Goal: Task Accomplishment & Management: Use online tool/utility

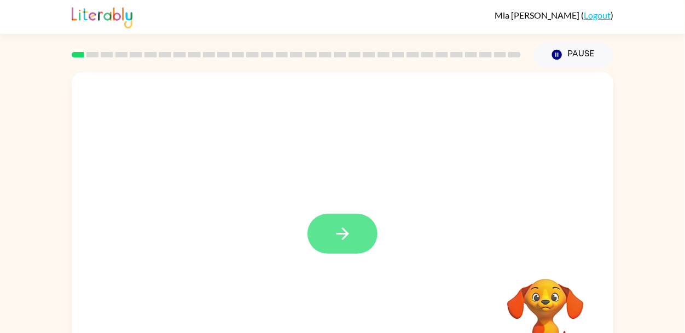
click at [330, 221] on button "button" at bounding box center [343, 234] width 70 height 40
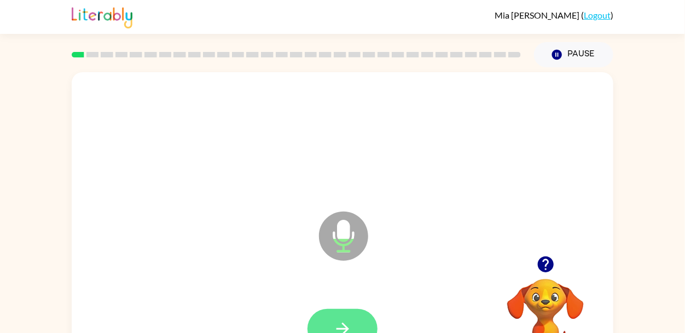
click at [340, 311] on button "button" at bounding box center [343, 329] width 70 height 40
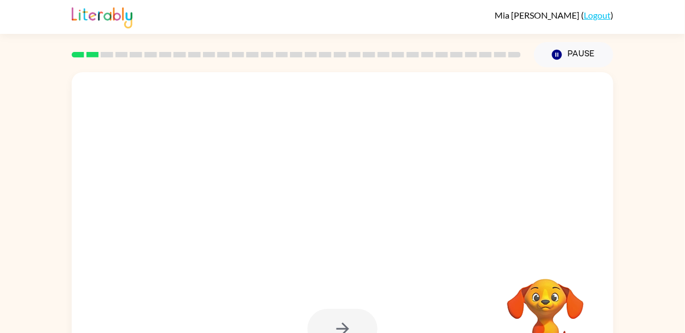
click at [336, 328] on div at bounding box center [343, 329] width 70 height 40
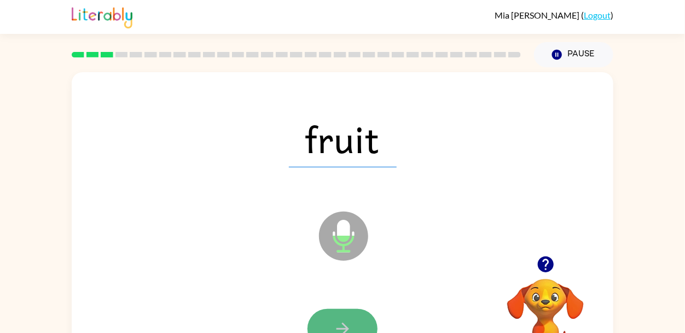
click at [357, 327] on button "button" at bounding box center [343, 329] width 70 height 40
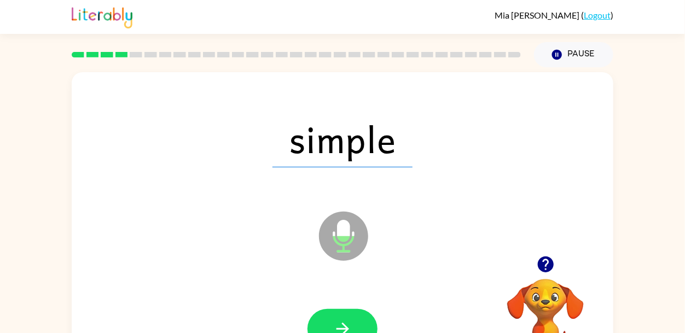
click at [357, 327] on button "button" at bounding box center [343, 329] width 70 height 40
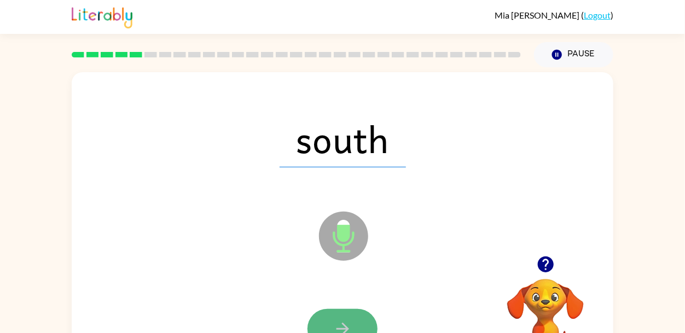
click at [357, 326] on button "button" at bounding box center [343, 329] width 70 height 40
click at [357, 333] on button "button" at bounding box center [343, 329] width 70 height 40
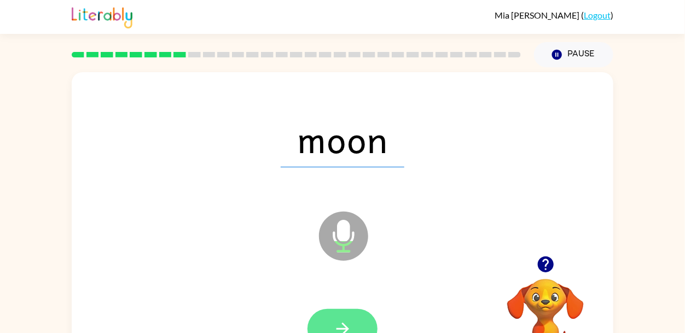
click at [362, 322] on button "button" at bounding box center [343, 329] width 70 height 40
click at [352, 326] on button "button" at bounding box center [343, 329] width 70 height 40
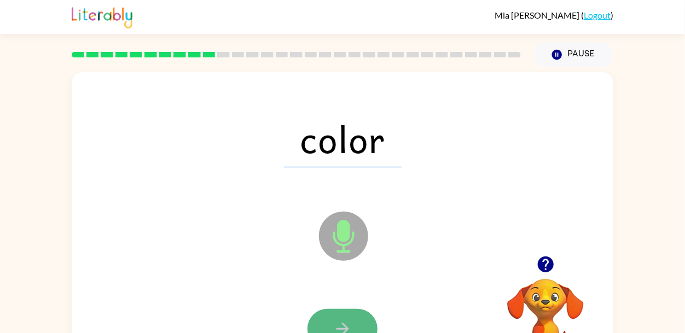
click at [352, 324] on icon "button" at bounding box center [342, 329] width 19 height 19
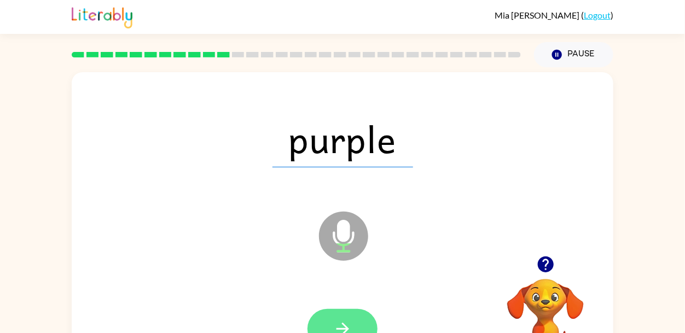
click at [327, 325] on button "button" at bounding box center [343, 329] width 70 height 40
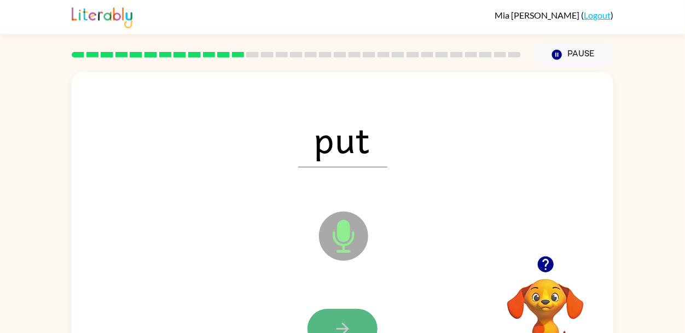
click at [326, 326] on button "button" at bounding box center [343, 329] width 70 height 40
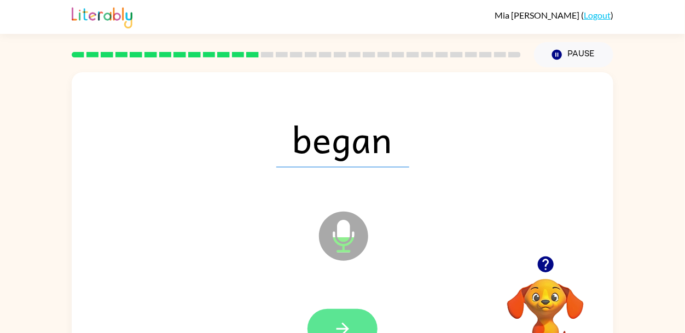
click at [354, 326] on button "button" at bounding box center [343, 329] width 70 height 40
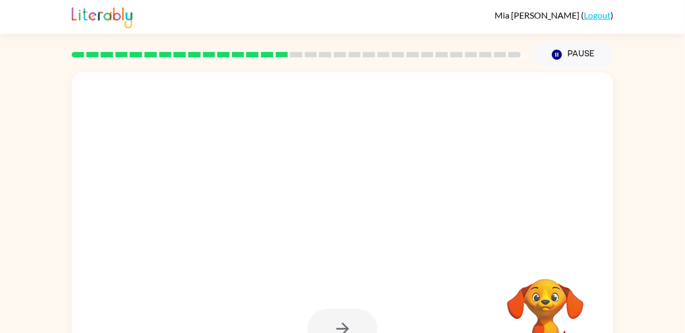
click at [343, 329] on div at bounding box center [343, 329] width 70 height 40
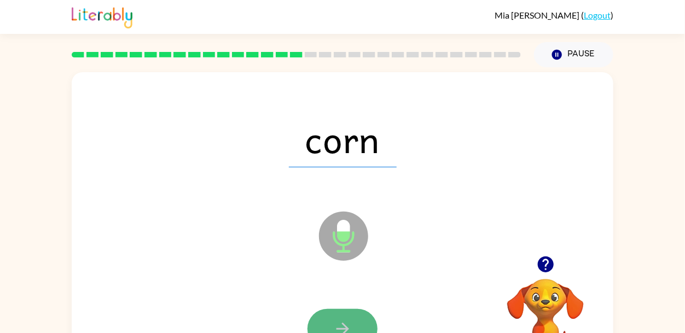
click at [338, 320] on icon "button" at bounding box center [342, 329] width 19 height 19
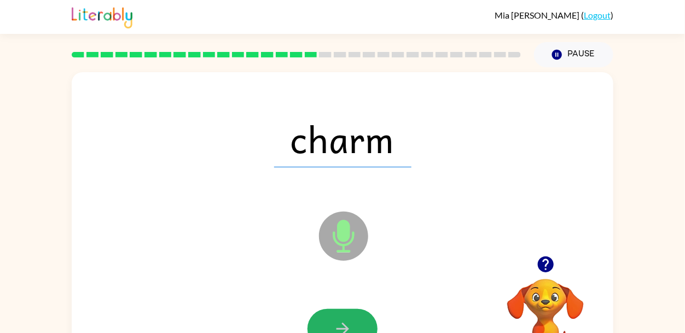
click at [338, 320] on icon "button" at bounding box center [342, 329] width 19 height 19
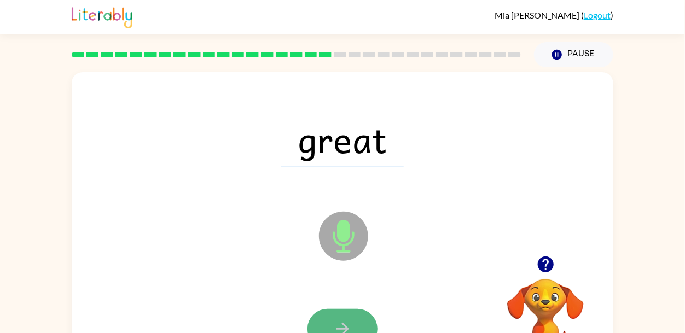
click at [352, 330] on icon "button" at bounding box center [342, 329] width 19 height 19
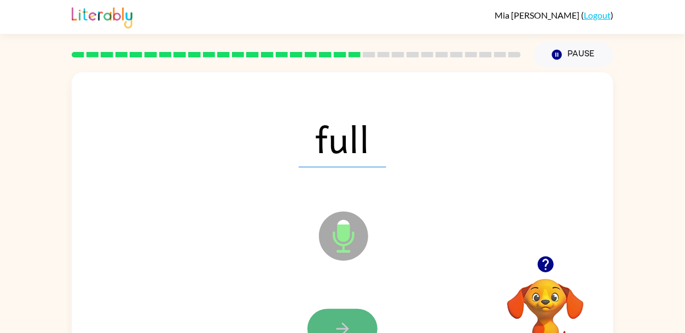
click at [347, 330] on icon "button" at bounding box center [342, 329] width 13 height 13
click at [336, 315] on button "button" at bounding box center [343, 329] width 70 height 40
click at [338, 320] on icon "button" at bounding box center [342, 329] width 19 height 19
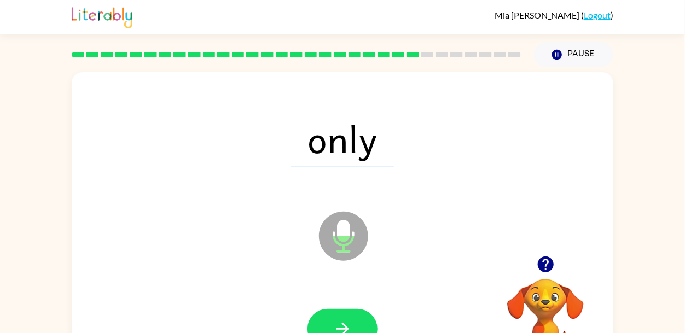
click at [338, 320] on icon "button" at bounding box center [342, 329] width 19 height 19
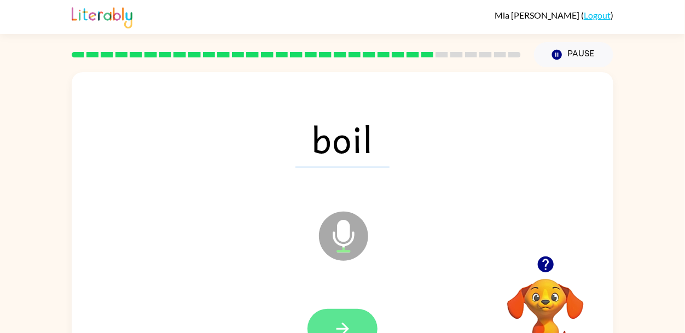
click at [339, 318] on button "button" at bounding box center [343, 329] width 70 height 40
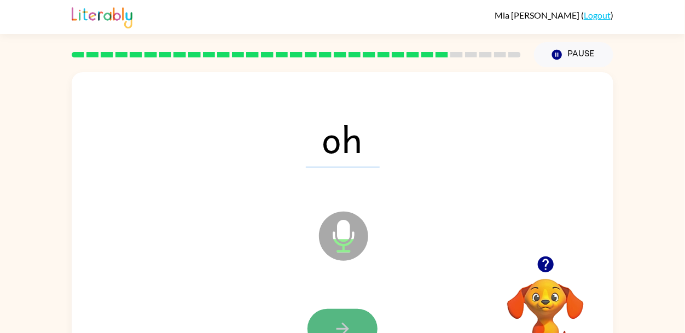
click at [339, 314] on button "button" at bounding box center [343, 329] width 70 height 40
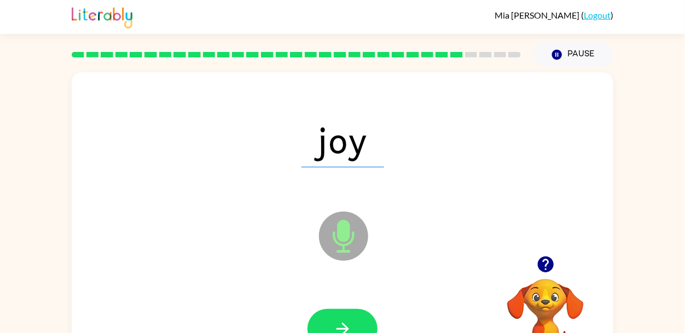
click at [339, 314] on button "button" at bounding box center [343, 329] width 70 height 40
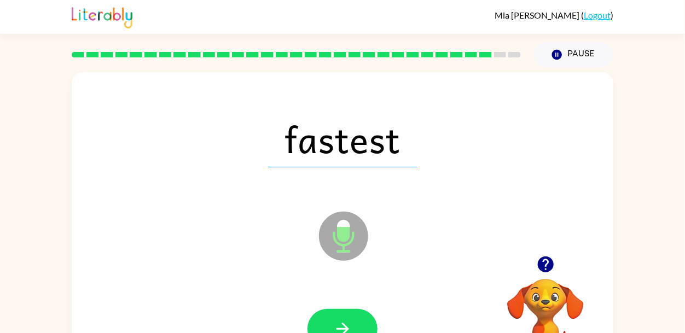
click at [339, 314] on button "button" at bounding box center [343, 329] width 70 height 40
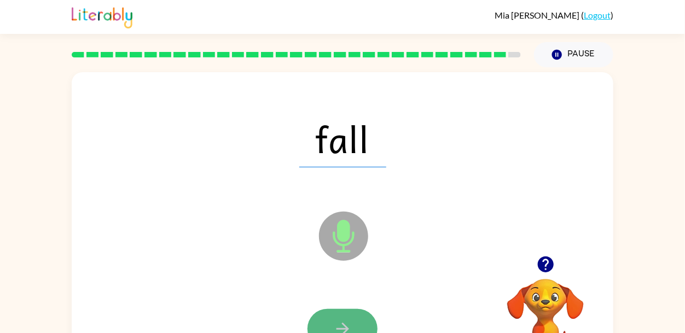
click at [338, 315] on button "button" at bounding box center [343, 329] width 70 height 40
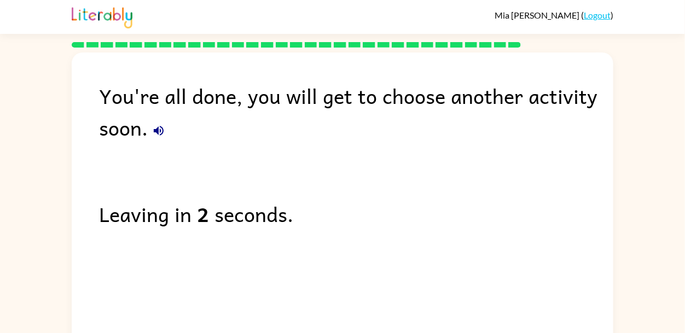
click at [149, 129] on button "button" at bounding box center [159, 131] width 22 height 22
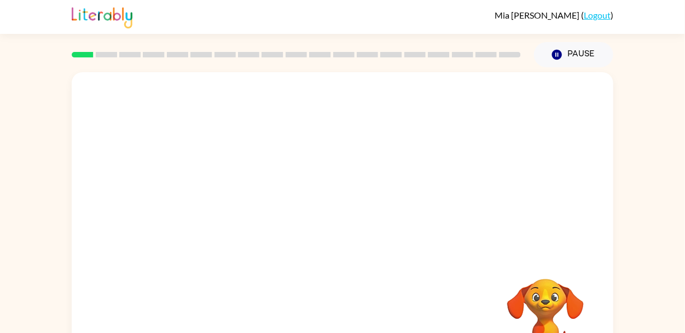
scroll to position [52, 0]
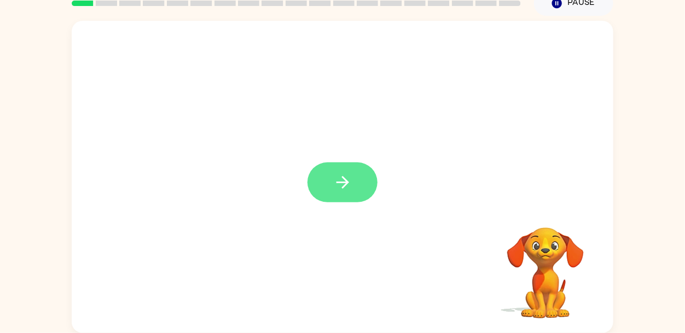
click at [347, 186] on icon "button" at bounding box center [342, 182] width 19 height 19
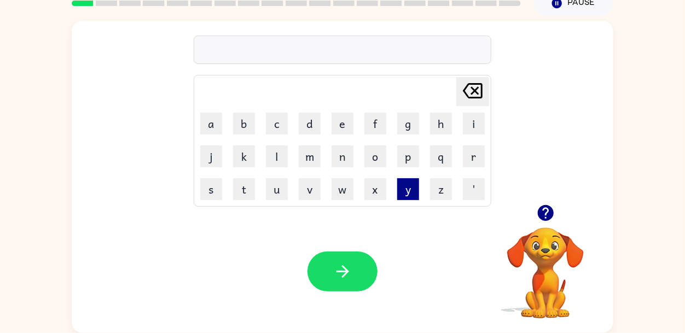
click at [398, 195] on button "y" at bounding box center [408, 189] width 22 height 22
click at [482, 86] on icon at bounding box center [473, 90] width 20 height 15
click at [205, 181] on button "s" at bounding box center [211, 189] width 22 height 22
click at [545, 293] on video "Your browser must support playing .mp4 files to use Literably. Please try using…" at bounding box center [545, 265] width 109 height 109
click at [551, 224] on button "button" at bounding box center [546, 213] width 28 height 28
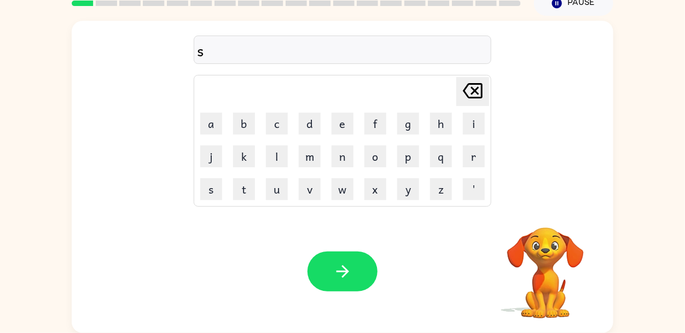
click at [550, 224] on video "Your browser must support playing .mp4 files to use Literably. Please try using…" at bounding box center [545, 265] width 109 height 109
click at [345, 185] on button "w" at bounding box center [343, 189] width 22 height 22
click at [473, 129] on button "i" at bounding box center [474, 124] width 22 height 22
click at [306, 160] on button "m" at bounding box center [310, 157] width 22 height 22
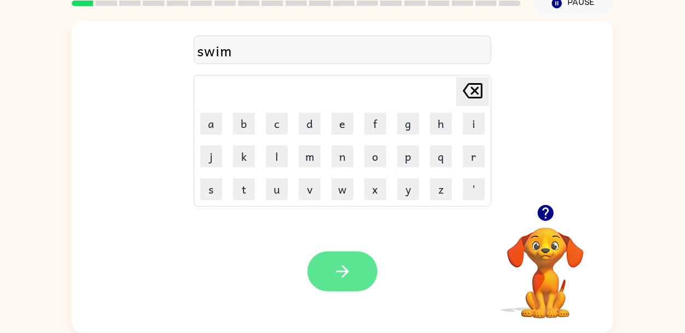
click at [339, 263] on icon "button" at bounding box center [342, 271] width 19 height 19
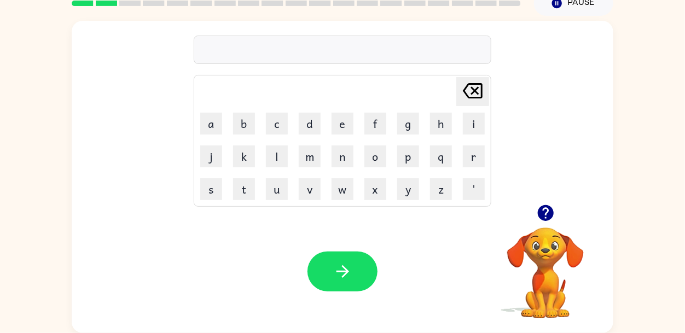
click at [548, 269] on video "Your browser must support playing .mp4 files to use Literably. Please try using…" at bounding box center [545, 265] width 109 height 109
click at [544, 209] on icon "button" at bounding box center [545, 213] width 19 height 19
click at [373, 114] on button "f" at bounding box center [375, 124] width 22 height 22
click at [215, 111] on td "a" at bounding box center [211, 124] width 32 height 32
click at [211, 115] on button "a" at bounding box center [211, 124] width 22 height 22
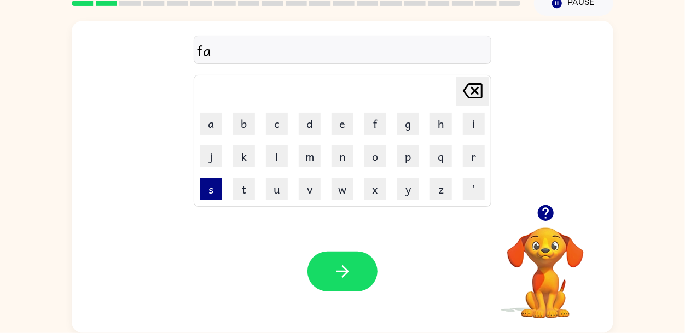
click at [215, 185] on button "s" at bounding box center [211, 189] width 22 height 22
click at [238, 196] on button "t" at bounding box center [244, 189] width 22 height 22
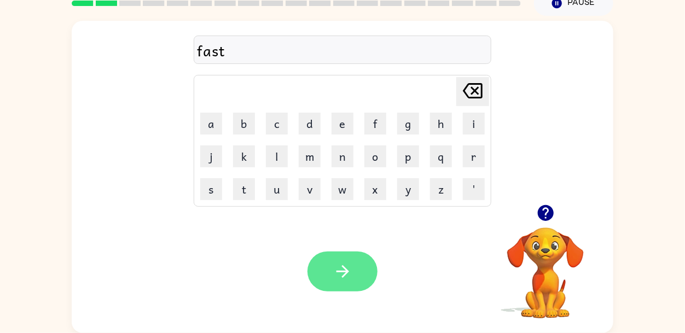
click at [351, 268] on icon "button" at bounding box center [342, 271] width 19 height 19
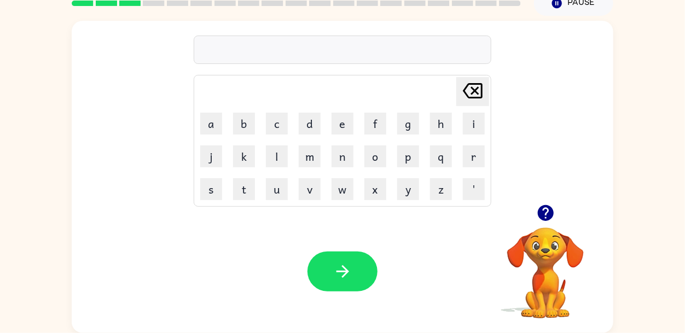
click at [391, 57] on div at bounding box center [343, 50] width 298 height 28
click at [391, 48] on div at bounding box center [343, 50] width 298 height 28
click at [441, 115] on button "h" at bounding box center [441, 124] width 22 height 22
click at [560, 5] on icon "button" at bounding box center [557, 3] width 10 height 10
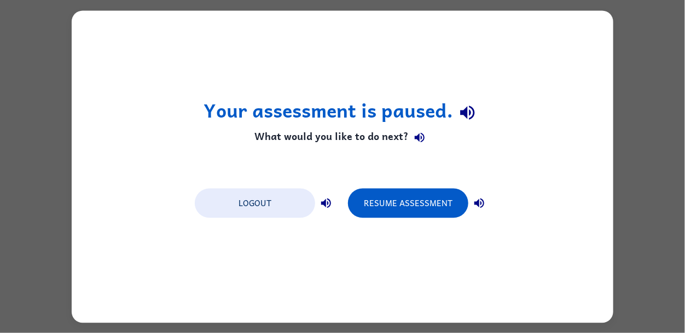
scroll to position [0, 0]
click at [277, 201] on button "Logout" at bounding box center [255, 203] width 120 height 30
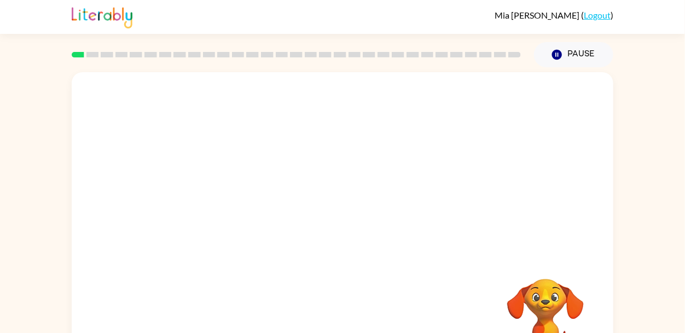
click at [592, 244] on video "Your browser must support playing .mp4 files to use Literably. Please try using…" at bounding box center [343, 164] width 542 height 184
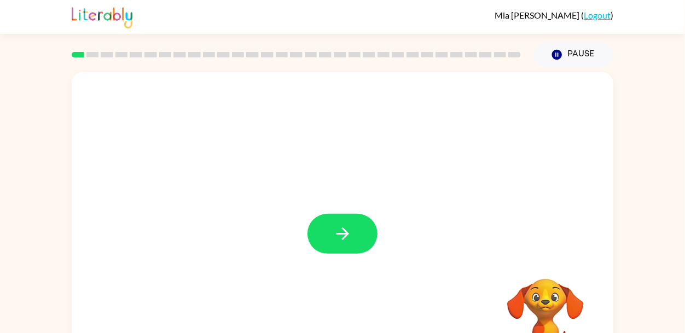
click at [345, 210] on div at bounding box center [343, 228] width 542 height 312
click at [346, 214] on button "button" at bounding box center [343, 234] width 70 height 40
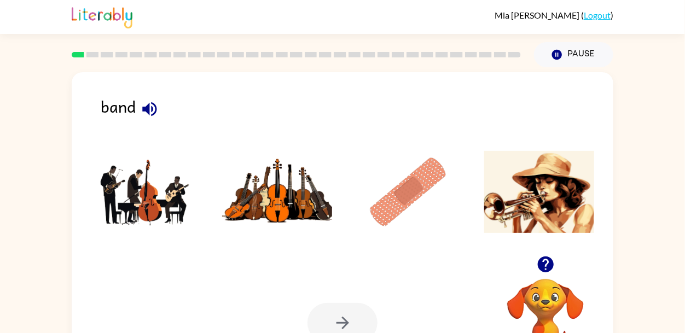
click at [148, 108] on icon "button" at bounding box center [149, 109] width 14 height 14
click at [176, 196] on img at bounding box center [146, 192] width 111 height 82
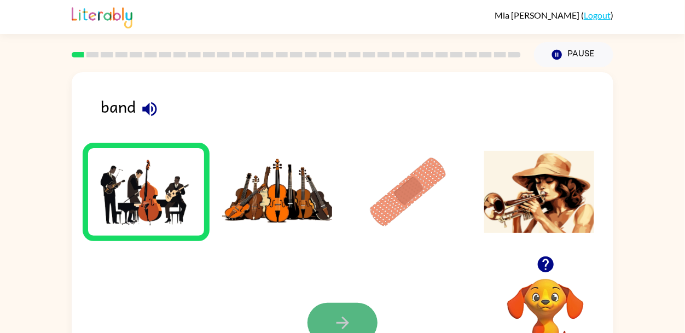
click at [343, 333] on icon "button" at bounding box center [342, 323] width 19 height 19
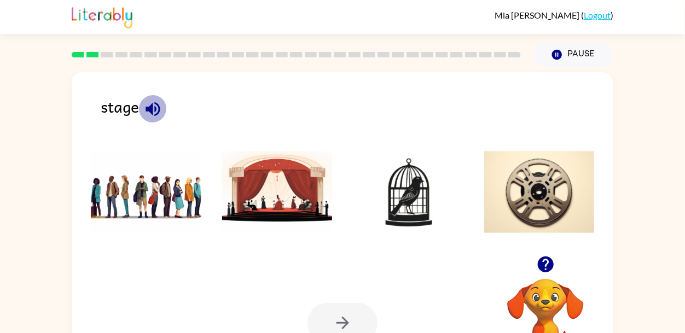
click at [144, 106] on icon "button" at bounding box center [152, 109] width 19 height 19
click at [147, 109] on icon "button" at bounding box center [153, 109] width 14 height 14
click at [155, 105] on icon "button" at bounding box center [152, 109] width 19 height 19
click at [274, 190] on img at bounding box center [277, 192] width 111 height 82
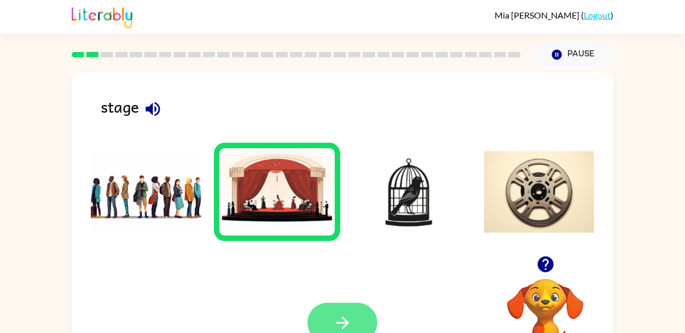
click at [350, 309] on button "button" at bounding box center [343, 323] width 70 height 40
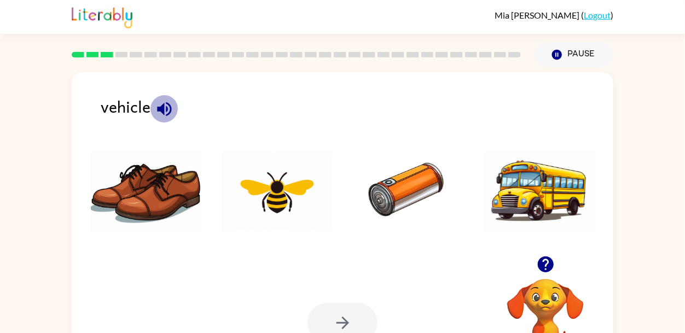
click at [154, 112] on button "button" at bounding box center [164, 109] width 28 height 28
click at [566, 178] on img at bounding box center [539, 192] width 111 height 82
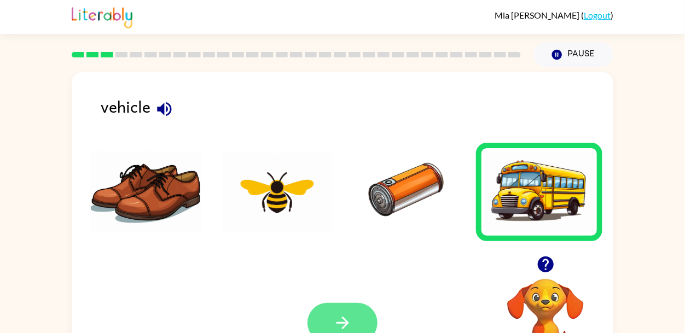
click at [335, 331] on icon "button" at bounding box center [342, 323] width 19 height 19
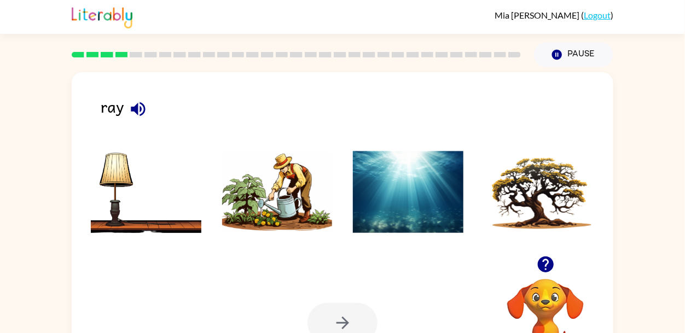
click at [131, 113] on icon "button" at bounding box center [138, 109] width 19 height 19
click at [140, 111] on icon "button" at bounding box center [138, 109] width 14 height 14
click at [139, 112] on icon "button" at bounding box center [138, 109] width 19 height 19
click at [140, 112] on icon "button" at bounding box center [138, 109] width 14 height 14
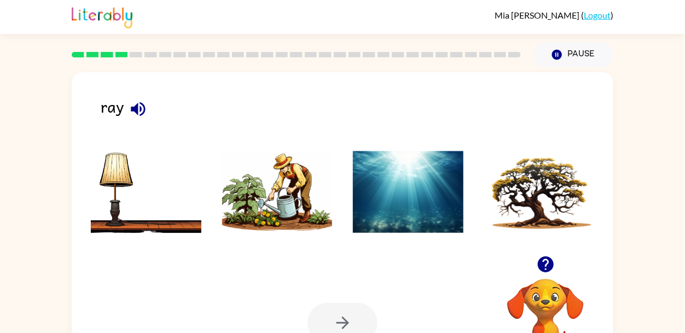
click at [140, 112] on icon "button" at bounding box center [138, 109] width 14 height 14
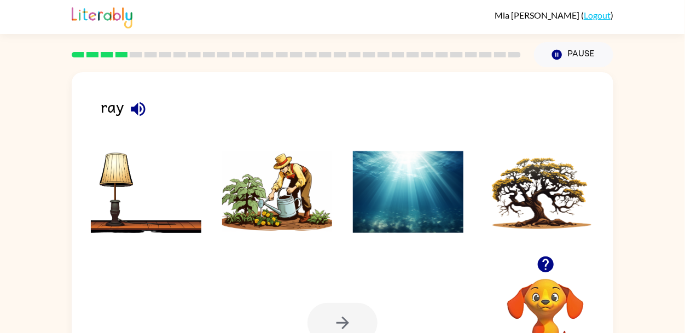
click at [281, 219] on img at bounding box center [277, 192] width 111 height 82
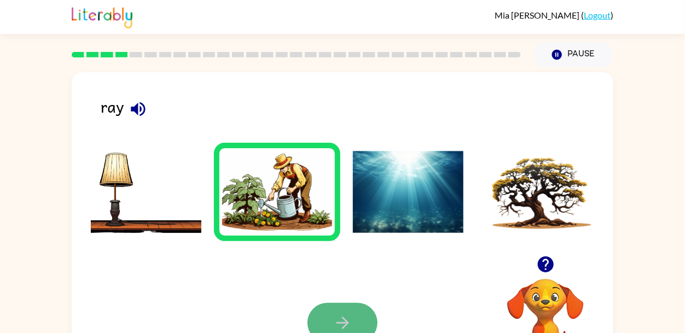
click at [337, 325] on icon "button" at bounding box center [342, 323] width 19 height 19
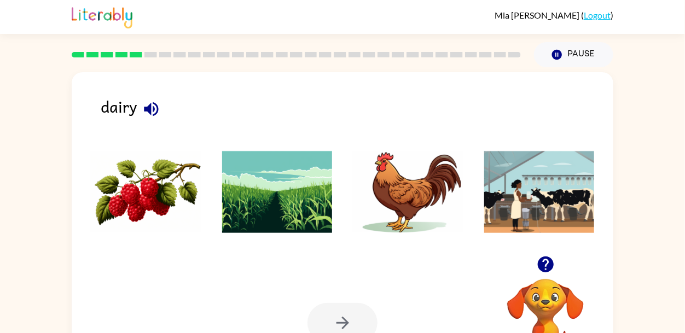
click at [146, 109] on icon "button" at bounding box center [151, 109] width 14 height 14
click at [148, 100] on icon "button" at bounding box center [151, 109] width 19 height 19
click at [211, 165] on ul at bounding box center [343, 195] width 520 height 105
click at [283, 189] on img at bounding box center [277, 192] width 111 height 82
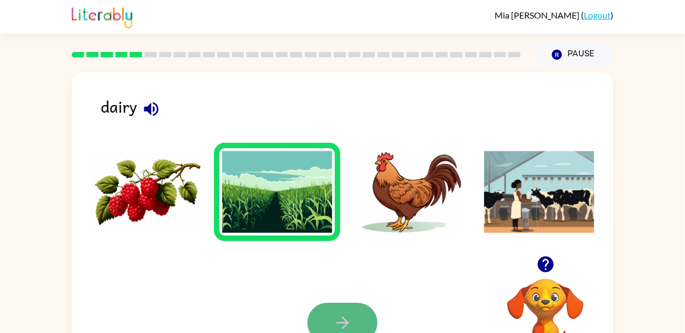
click at [336, 322] on icon "button" at bounding box center [342, 323] width 19 height 19
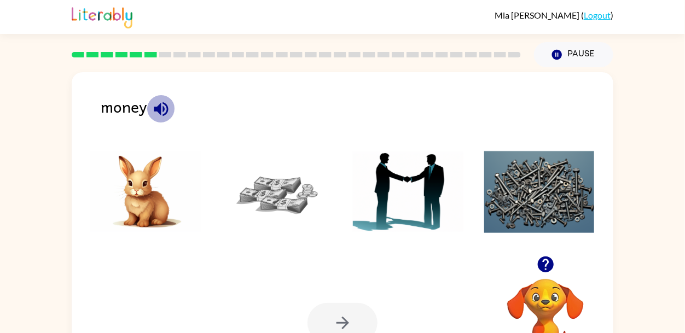
click at [163, 111] on icon "button" at bounding box center [161, 109] width 14 height 14
click at [285, 194] on img at bounding box center [277, 192] width 111 height 82
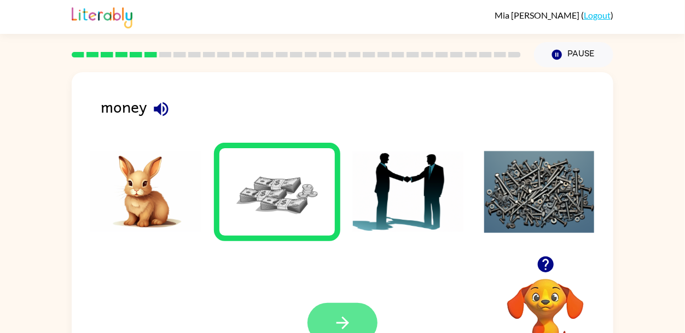
click at [348, 315] on icon "button" at bounding box center [342, 323] width 19 height 19
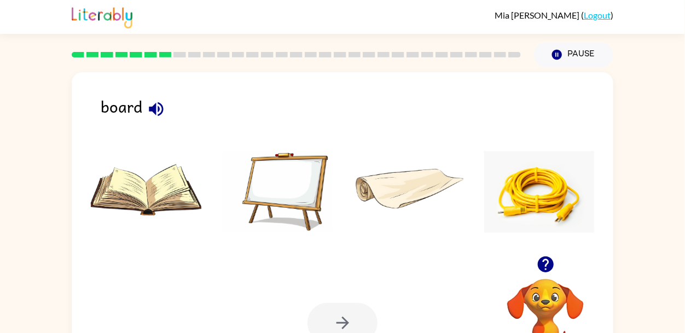
click at [107, 111] on div "board" at bounding box center [357, 111] width 513 height 34
click at [136, 109] on div "board" at bounding box center [357, 111] width 513 height 34
click at [155, 113] on icon "button" at bounding box center [156, 109] width 14 height 14
click at [564, 212] on img at bounding box center [539, 192] width 111 height 82
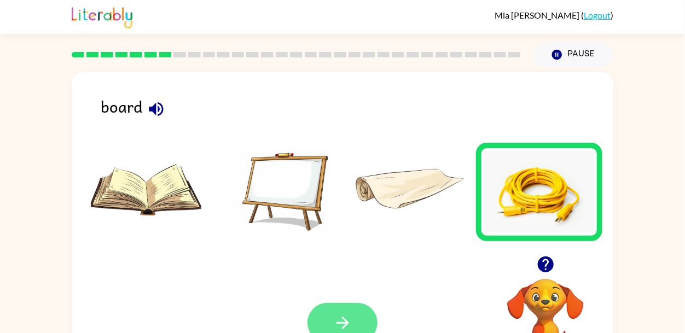
click at [359, 332] on button "button" at bounding box center [343, 323] width 70 height 40
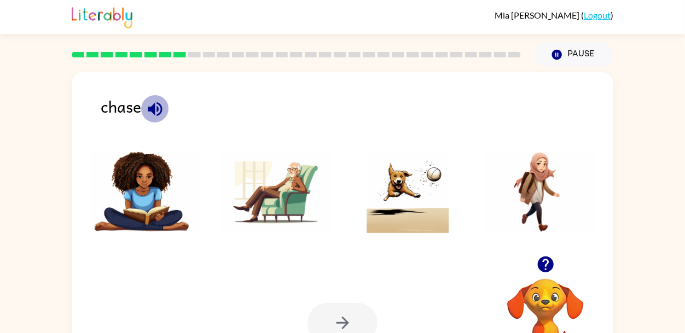
click at [146, 105] on icon "button" at bounding box center [155, 109] width 19 height 19
click at [427, 185] on img at bounding box center [408, 192] width 111 height 82
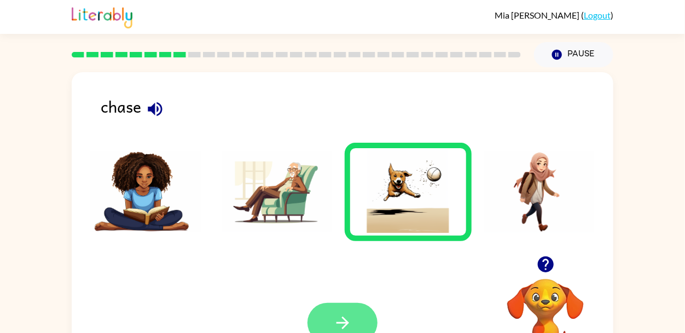
click at [343, 322] on icon "button" at bounding box center [342, 323] width 19 height 19
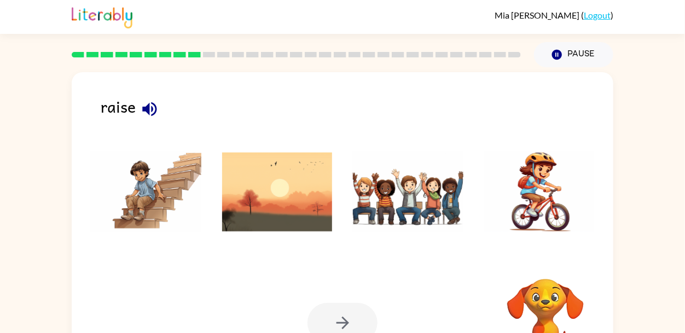
click at [139, 105] on button "button" at bounding box center [150, 109] width 28 height 28
click at [444, 204] on img at bounding box center [408, 192] width 111 height 82
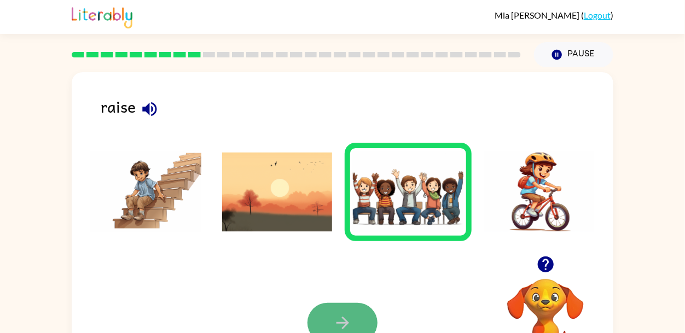
click at [350, 309] on button "button" at bounding box center [343, 323] width 70 height 40
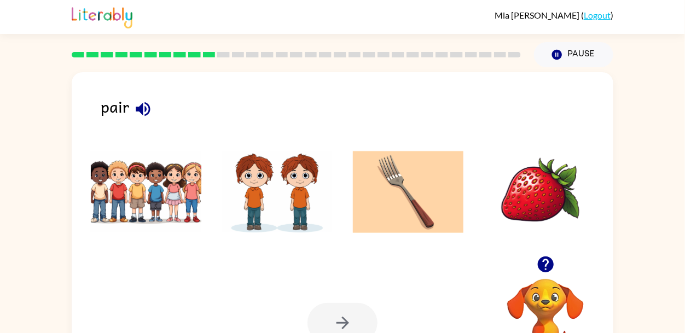
click at [146, 105] on icon "button" at bounding box center [143, 109] width 19 height 19
click at [105, 98] on div "pair" at bounding box center [357, 111] width 513 height 34
click at [113, 111] on div "pair" at bounding box center [357, 111] width 513 height 34
click at [136, 106] on icon "button" at bounding box center [143, 109] width 14 height 14
click at [243, 193] on img at bounding box center [277, 192] width 111 height 82
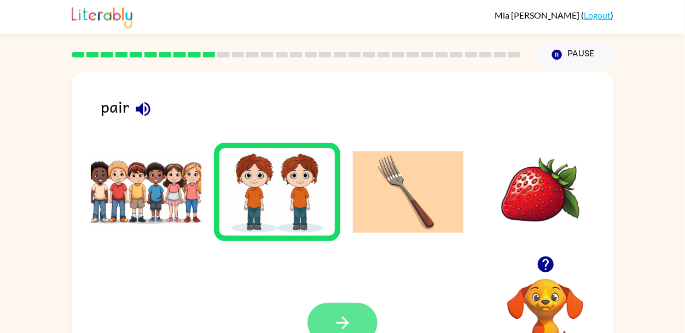
click at [356, 320] on button "button" at bounding box center [343, 323] width 70 height 40
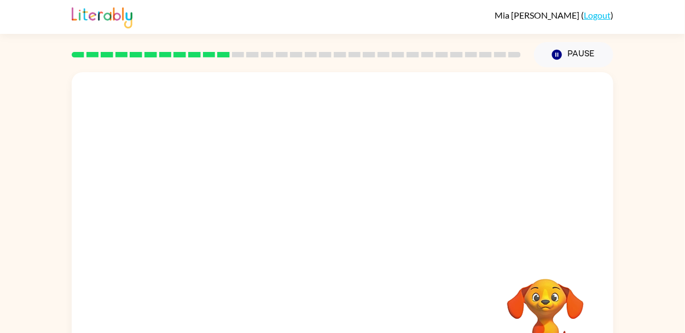
click at [390, 34] on div "Pause Pause" at bounding box center [343, 54] width 542 height 40
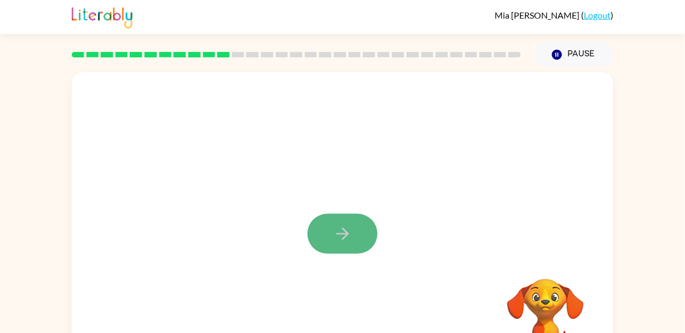
click at [339, 247] on button "button" at bounding box center [343, 234] width 70 height 40
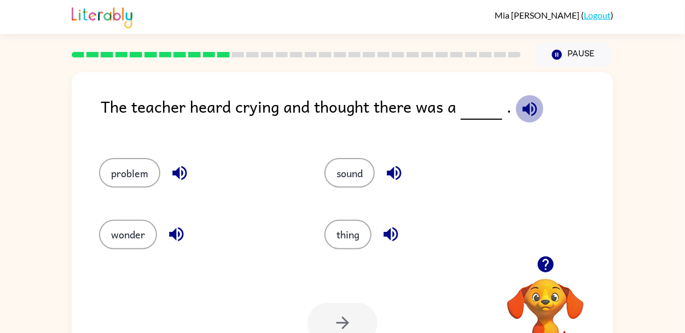
click at [520, 113] on icon "button" at bounding box center [529, 109] width 19 height 19
click at [391, 178] on icon "button" at bounding box center [394, 173] width 19 height 19
click at [386, 239] on icon "button" at bounding box center [390, 234] width 19 height 19
click at [175, 172] on icon "button" at bounding box center [179, 173] width 14 height 14
click at [176, 236] on icon "button" at bounding box center [176, 235] width 14 height 14
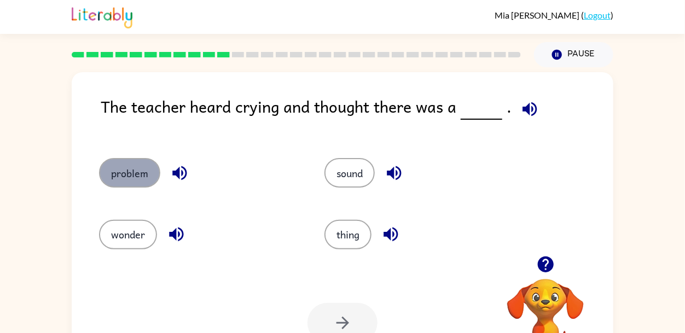
click at [137, 171] on button "problem" at bounding box center [129, 173] width 61 height 30
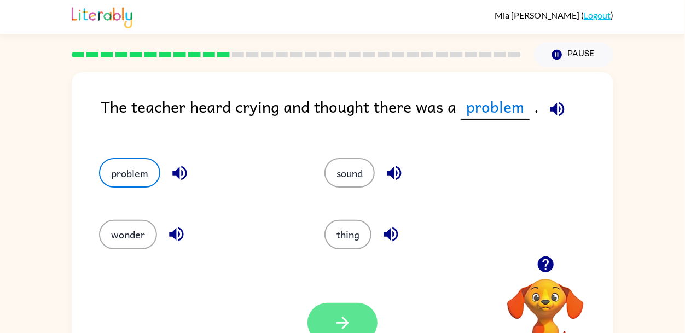
click at [355, 320] on button "button" at bounding box center [343, 323] width 70 height 40
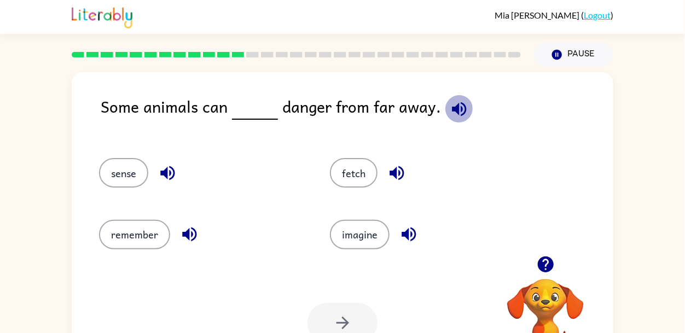
click at [461, 106] on icon "button" at bounding box center [459, 109] width 14 height 14
click at [169, 173] on icon "button" at bounding box center [167, 173] width 19 height 19
click at [184, 237] on icon "button" at bounding box center [189, 235] width 14 height 14
click at [396, 172] on icon "button" at bounding box center [396, 173] width 19 height 19
click at [411, 244] on icon "button" at bounding box center [408, 234] width 19 height 19
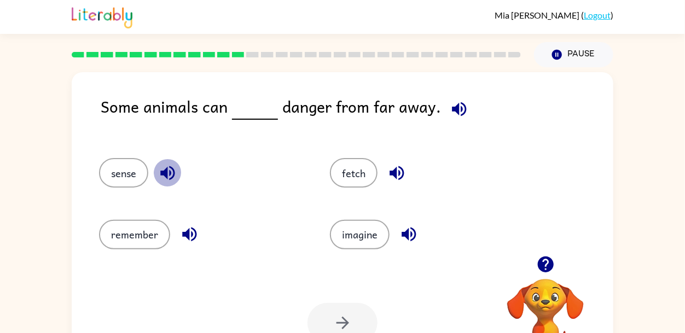
click at [168, 177] on icon "button" at bounding box center [167, 173] width 19 height 19
click at [134, 170] on button "sense" at bounding box center [123, 173] width 49 height 30
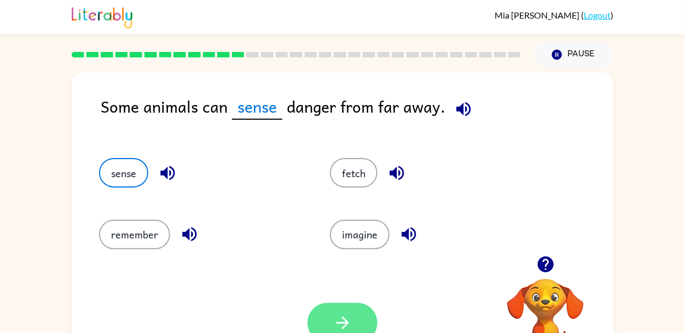
click at [349, 333] on icon "button" at bounding box center [342, 323] width 19 height 19
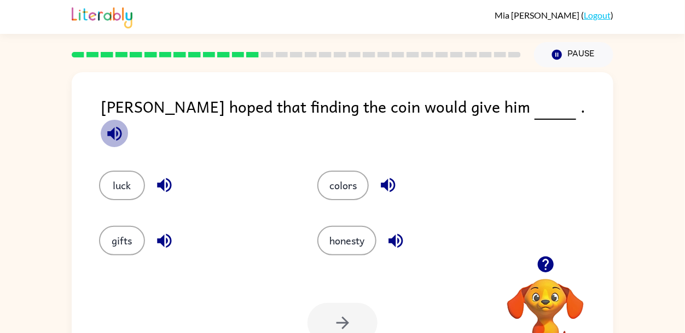
click at [129, 120] on button "button" at bounding box center [115, 134] width 28 height 28
click at [166, 176] on icon "button" at bounding box center [164, 185] width 19 height 19
click at [161, 234] on icon "button" at bounding box center [164, 241] width 14 height 14
click at [385, 177] on icon "button" at bounding box center [388, 185] width 19 height 19
click at [404, 236] on icon "button" at bounding box center [395, 240] width 19 height 19
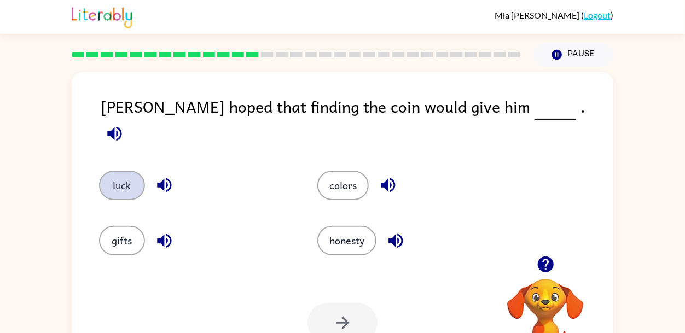
click at [132, 177] on button "luck" at bounding box center [122, 186] width 46 height 30
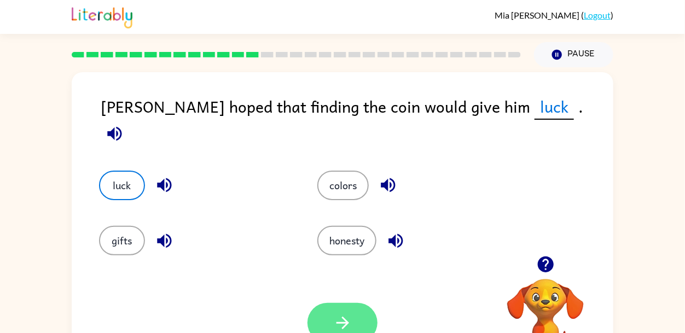
click at [338, 327] on icon "button" at bounding box center [342, 323] width 19 height 19
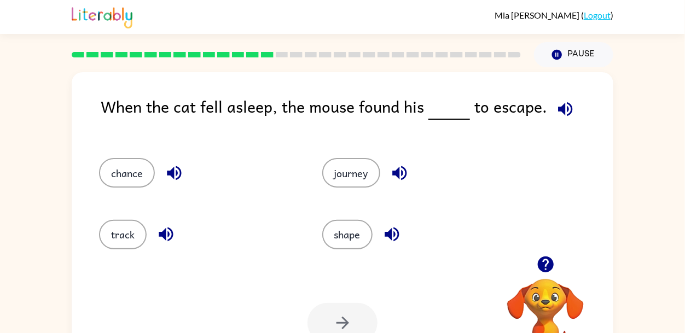
click at [558, 110] on icon "button" at bounding box center [565, 109] width 14 height 14
click at [177, 168] on icon "button" at bounding box center [174, 173] width 14 height 14
click at [162, 240] on icon "button" at bounding box center [166, 234] width 19 height 19
click at [390, 242] on icon "button" at bounding box center [392, 234] width 19 height 19
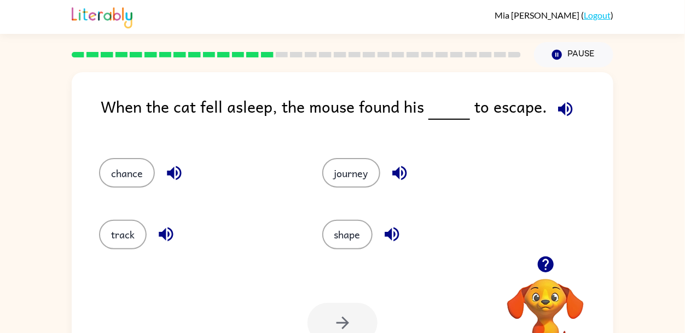
click at [396, 226] on icon "button" at bounding box center [392, 234] width 19 height 19
click at [396, 231] on icon "button" at bounding box center [392, 234] width 19 height 19
click at [395, 231] on icon "button" at bounding box center [392, 234] width 19 height 19
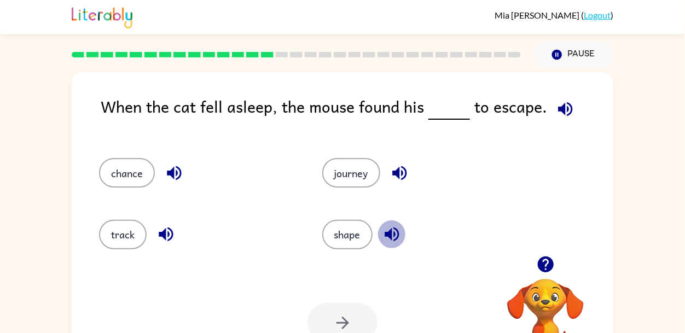
click at [395, 231] on icon "button" at bounding box center [392, 234] width 19 height 19
click at [288, 148] on div "chance journey track shape" at bounding box center [301, 198] width 446 height 123
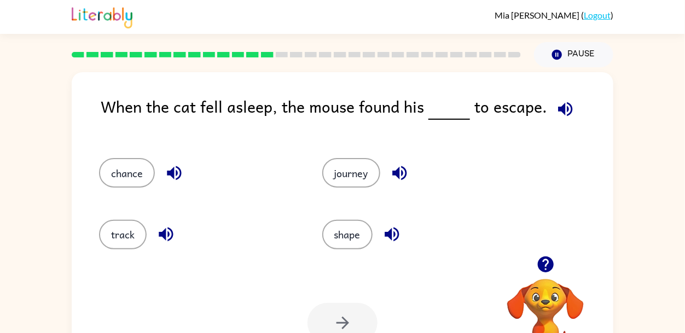
click at [400, 175] on icon "button" at bounding box center [399, 173] width 19 height 19
click at [173, 173] on icon "button" at bounding box center [174, 173] width 14 height 14
click at [126, 176] on button "chance" at bounding box center [127, 173] width 56 height 30
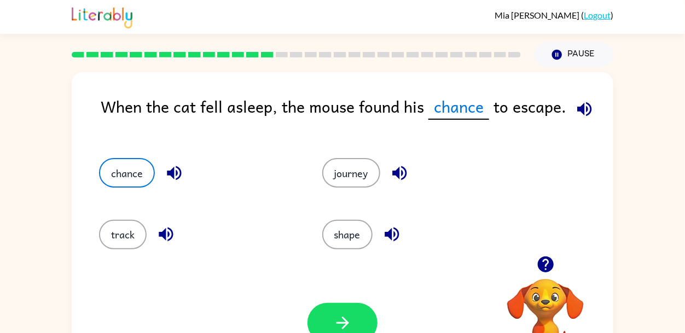
click at [580, 106] on icon "button" at bounding box center [584, 109] width 14 height 14
click at [339, 309] on button "button" at bounding box center [343, 323] width 70 height 40
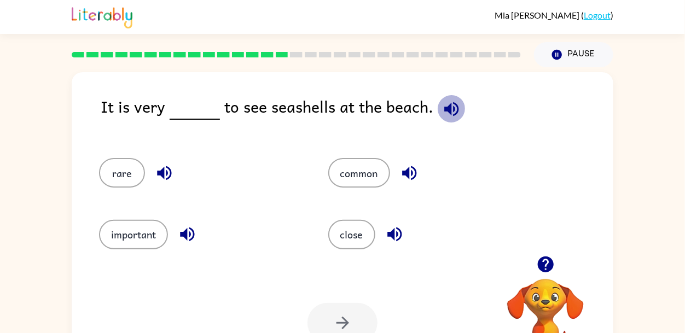
click at [453, 112] on icon "button" at bounding box center [451, 109] width 19 height 19
click at [164, 171] on icon "button" at bounding box center [164, 173] width 14 height 14
click at [187, 227] on icon "button" at bounding box center [187, 234] width 19 height 19
click at [407, 170] on icon "button" at bounding box center [409, 173] width 14 height 14
click at [396, 234] on icon "button" at bounding box center [394, 234] width 19 height 19
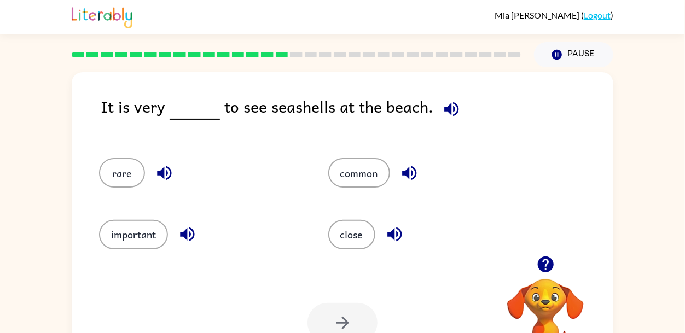
click at [396, 234] on icon "button" at bounding box center [394, 234] width 19 height 19
click at [171, 177] on icon "button" at bounding box center [164, 173] width 19 height 19
click at [129, 170] on button "rare" at bounding box center [122, 173] width 46 height 30
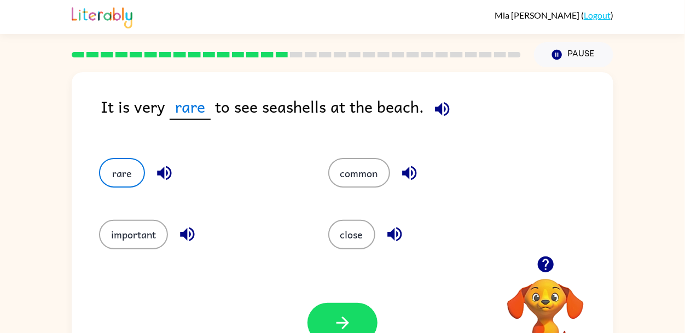
click at [438, 116] on icon "button" at bounding box center [442, 109] width 19 height 19
click at [190, 229] on icon "button" at bounding box center [187, 235] width 14 height 14
click at [409, 178] on icon "button" at bounding box center [409, 173] width 19 height 19
click at [393, 240] on icon "button" at bounding box center [394, 235] width 14 height 14
click at [337, 332] on icon "button" at bounding box center [342, 323] width 19 height 19
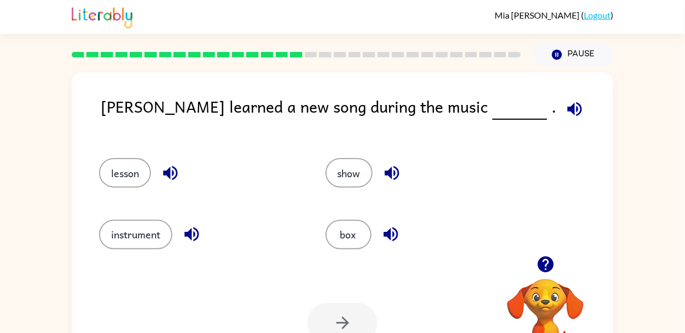
click at [565, 111] on icon "button" at bounding box center [574, 109] width 19 height 19
click at [171, 173] on icon "button" at bounding box center [170, 173] width 14 height 14
click at [193, 239] on icon "button" at bounding box center [191, 234] width 19 height 19
click at [394, 169] on icon "button" at bounding box center [392, 173] width 19 height 19
click at [385, 242] on icon "button" at bounding box center [390, 234] width 19 height 19
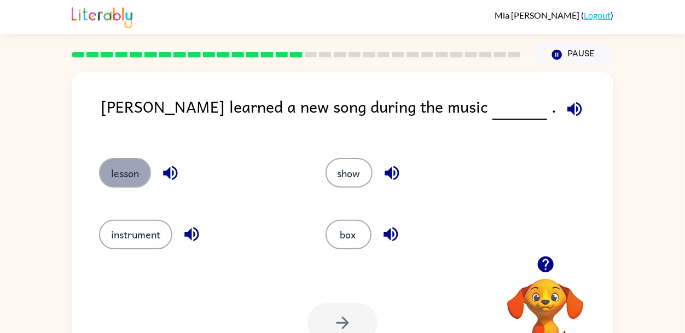
click at [136, 165] on button "lesson" at bounding box center [125, 173] width 52 height 30
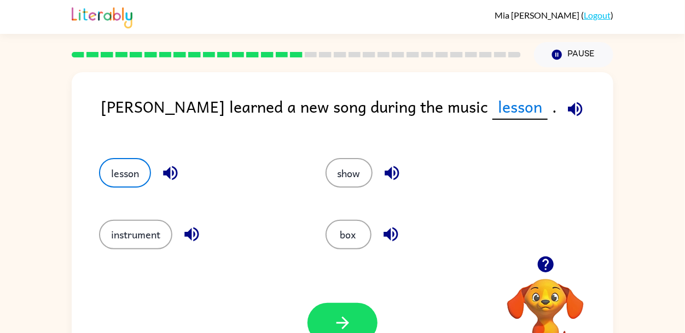
click at [566, 105] on icon "button" at bounding box center [575, 109] width 19 height 19
click at [321, 333] on button "button" at bounding box center [343, 323] width 70 height 40
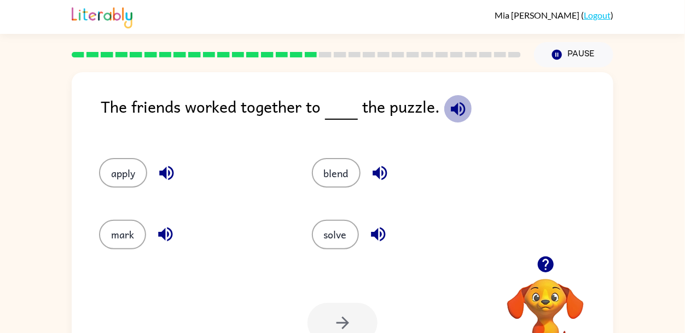
click at [457, 114] on icon "button" at bounding box center [458, 109] width 19 height 19
click at [170, 180] on icon "button" at bounding box center [166, 173] width 19 height 19
click at [156, 248] on div "mark" at bounding box center [193, 235] width 188 height 30
click at [166, 231] on icon "button" at bounding box center [165, 234] width 19 height 19
click at [386, 174] on icon "button" at bounding box center [380, 173] width 14 height 14
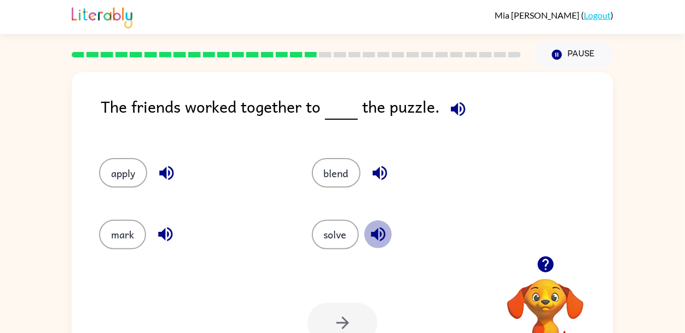
click at [377, 229] on icon "button" at bounding box center [378, 234] width 19 height 19
click at [349, 236] on button "solve" at bounding box center [335, 235] width 47 height 30
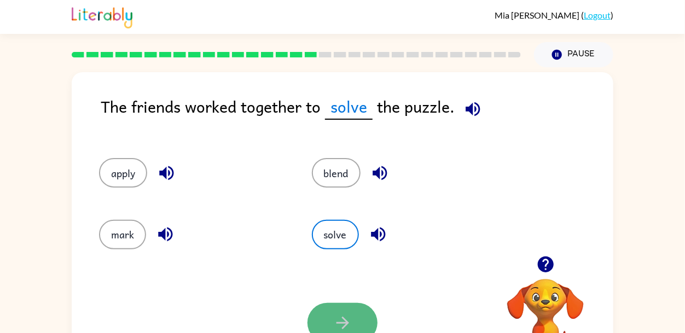
click at [354, 322] on button "button" at bounding box center [343, 323] width 70 height 40
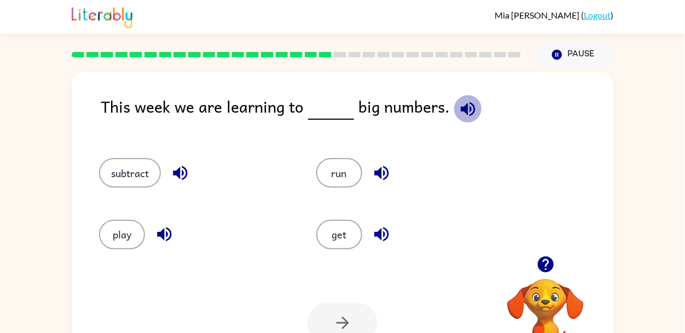
click at [457, 96] on button "button" at bounding box center [468, 109] width 28 height 28
click at [343, 165] on button "run" at bounding box center [339, 173] width 46 height 30
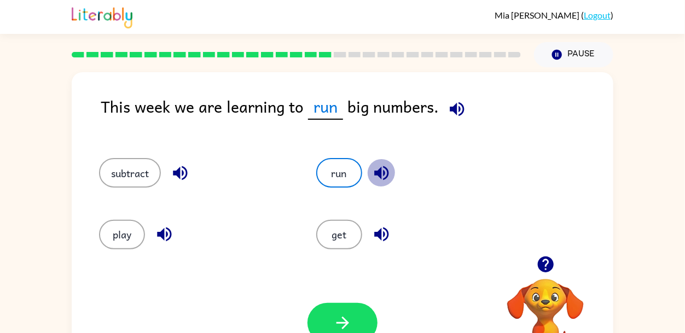
click at [387, 171] on icon "button" at bounding box center [381, 173] width 14 height 14
click at [354, 167] on button "run" at bounding box center [339, 173] width 46 height 30
click at [374, 234] on icon "button" at bounding box center [381, 234] width 19 height 19
click at [341, 237] on button "get" at bounding box center [339, 235] width 46 height 30
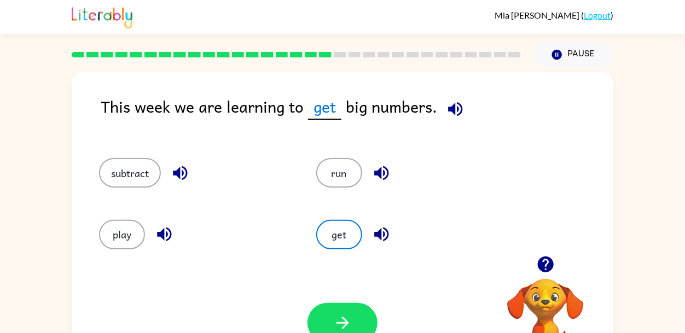
click at [187, 167] on icon "button" at bounding box center [180, 173] width 19 height 19
click at [121, 173] on button "subtract" at bounding box center [130, 173] width 62 height 30
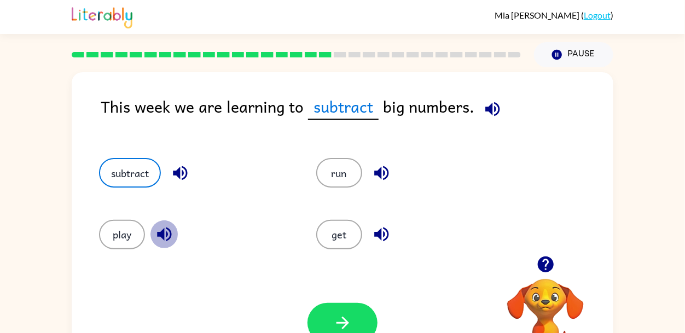
click at [164, 233] on icon "button" at bounding box center [164, 235] width 14 height 14
click at [347, 333] on icon "button" at bounding box center [342, 323] width 19 height 19
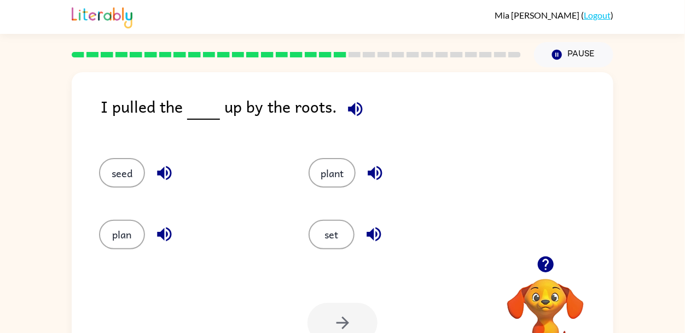
click at [355, 107] on icon "button" at bounding box center [355, 109] width 14 height 14
click at [163, 175] on icon "button" at bounding box center [164, 173] width 14 height 14
click at [160, 243] on icon "button" at bounding box center [164, 234] width 19 height 19
click at [375, 169] on icon "button" at bounding box center [375, 173] width 14 height 14
click at [370, 232] on icon "button" at bounding box center [373, 234] width 19 height 19
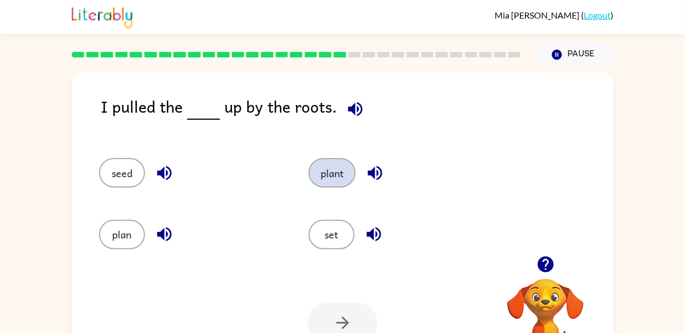
click at [339, 187] on button "plant" at bounding box center [332, 173] width 47 height 30
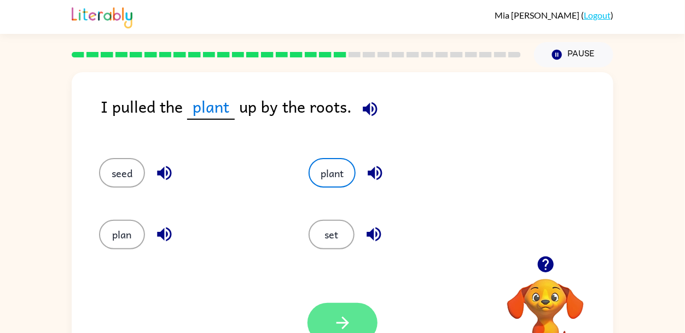
click at [355, 328] on button "button" at bounding box center [343, 323] width 70 height 40
click at [355, 328] on div at bounding box center [343, 323] width 70 height 40
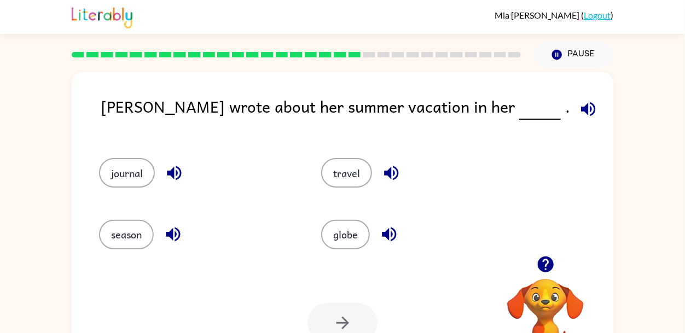
click at [579, 106] on icon "button" at bounding box center [588, 109] width 19 height 19
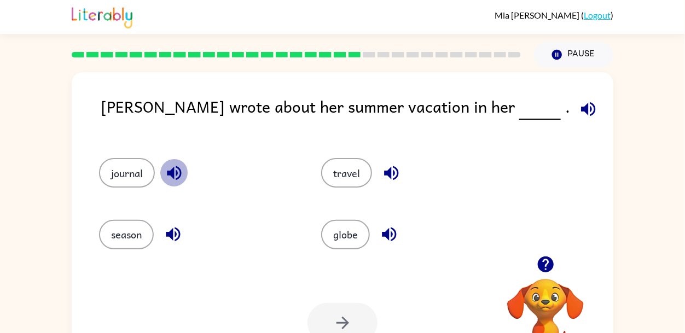
click at [173, 172] on icon "button" at bounding box center [174, 173] width 14 height 14
click at [179, 228] on icon "button" at bounding box center [173, 234] width 19 height 19
click at [384, 236] on icon "button" at bounding box center [389, 235] width 14 height 14
click at [396, 178] on icon "button" at bounding box center [391, 173] width 14 height 14
click at [171, 163] on button "button" at bounding box center [174, 173] width 28 height 28
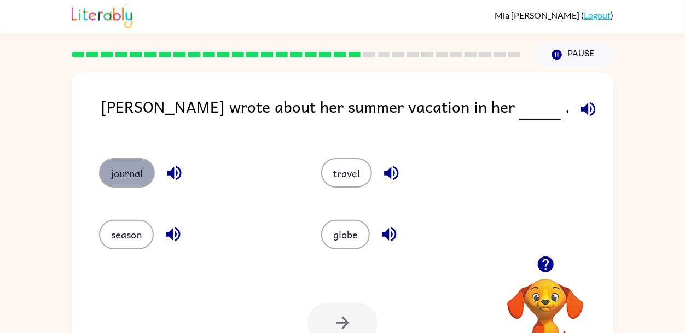
click at [140, 174] on button "journal" at bounding box center [127, 173] width 56 height 30
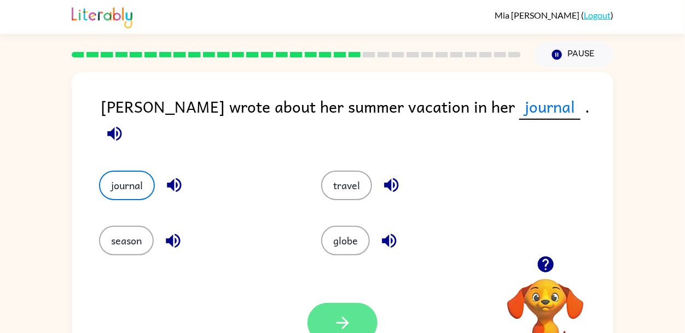
click at [349, 321] on icon "button" at bounding box center [342, 323] width 19 height 19
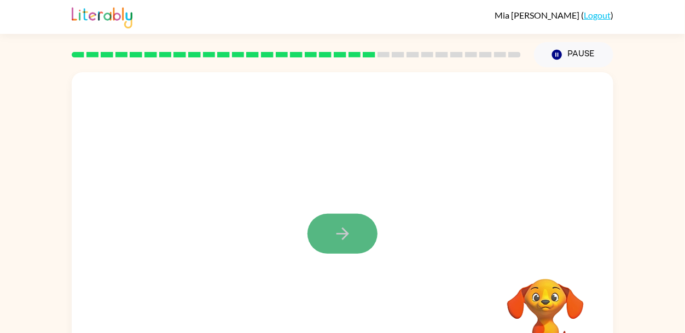
click at [341, 247] on button "button" at bounding box center [343, 234] width 70 height 40
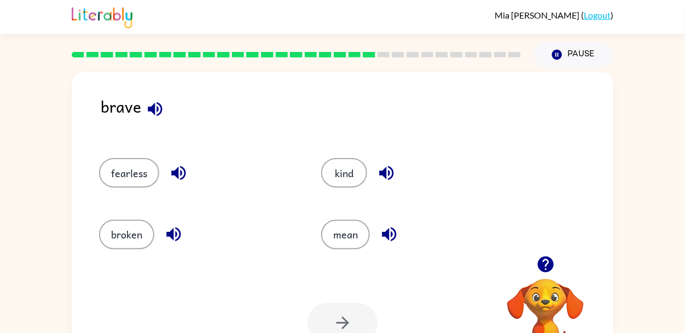
click at [150, 112] on icon "button" at bounding box center [155, 109] width 19 height 19
click at [169, 171] on icon "button" at bounding box center [178, 173] width 19 height 19
click at [174, 236] on icon "button" at bounding box center [173, 234] width 19 height 19
click at [372, 228] on div "mean" at bounding box center [419, 235] width 197 height 30
click at [383, 232] on icon "button" at bounding box center [389, 234] width 19 height 19
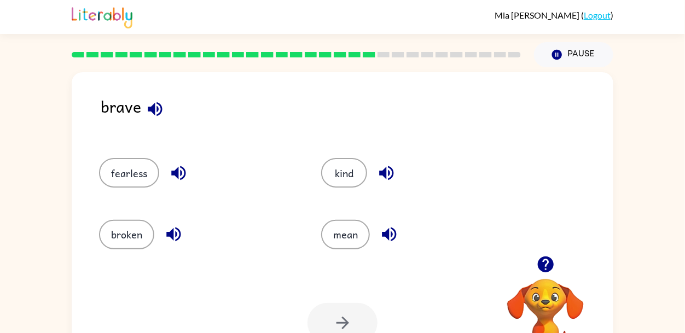
click at [389, 175] on icon "button" at bounding box center [386, 173] width 14 height 14
click at [133, 176] on button "fearless" at bounding box center [129, 173] width 60 height 30
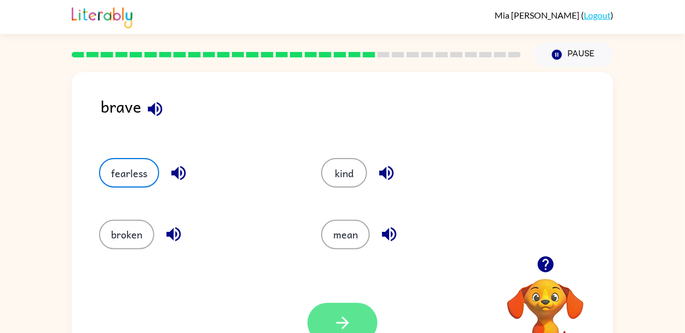
click at [343, 318] on icon "button" at bounding box center [342, 323] width 13 height 13
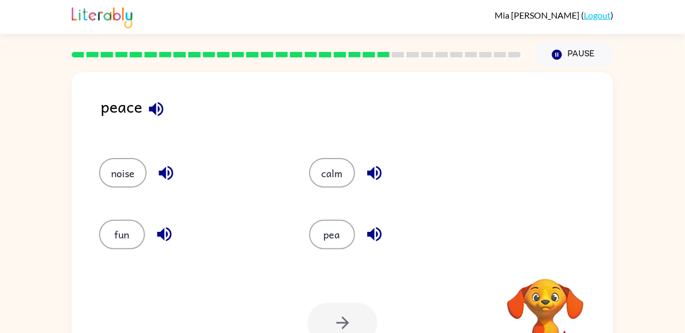
click at [156, 103] on icon "button" at bounding box center [156, 109] width 19 height 19
click at [162, 57] on rect at bounding box center [165, 54] width 13 height 5
click at [154, 100] on icon "button" at bounding box center [156, 109] width 19 height 19
click at [170, 177] on icon "button" at bounding box center [166, 173] width 14 height 14
click at [169, 231] on icon "button" at bounding box center [164, 235] width 14 height 14
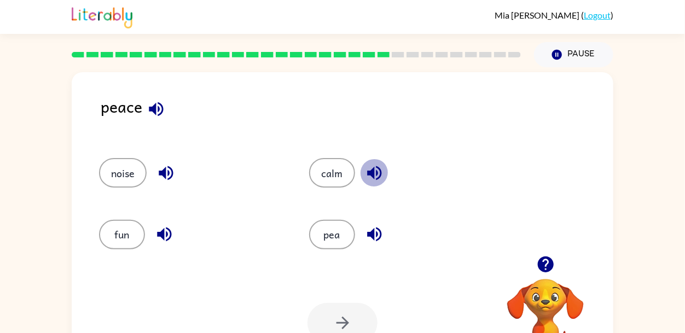
click at [370, 179] on icon "button" at bounding box center [374, 173] width 19 height 19
click at [367, 235] on icon "button" at bounding box center [374, 234] width 19 height 19
click at [334, 165] on button "calm" at bounding box center [332, 173] width 46 height 30
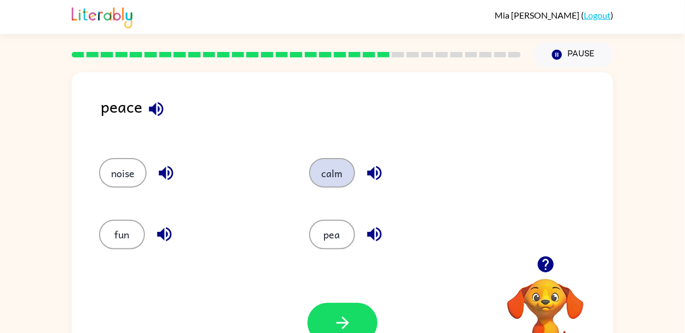
click at [334, 165] on button "calm" at bounding box center [332, 173] width 46 height 30
click at [373, 232] on icon "button" at bounding box center [374, 235] width 14 height 14
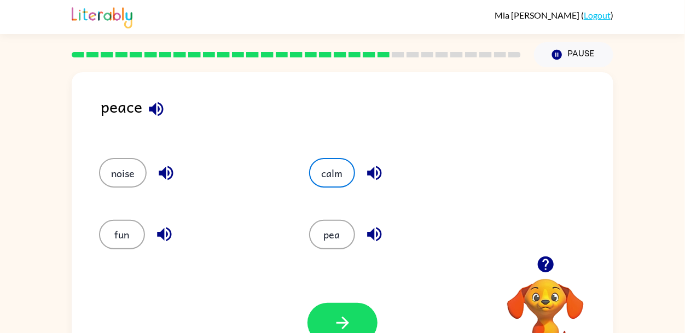
click at [373, 232] on icon "button" at bounding box center [374, 235] width 14 height 14
click at [338, 320] on icon "button" at bounding box center [342, 323] width 19 height 19
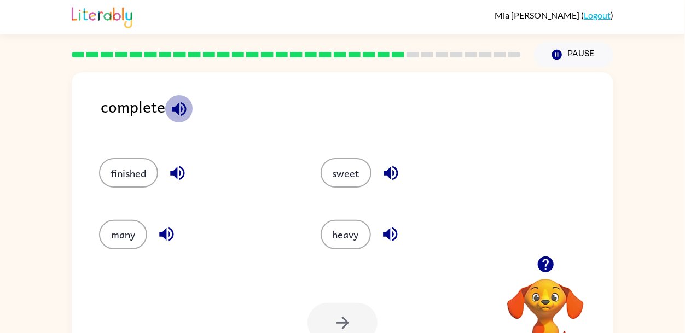
click at [180, 113] on icon "button" at bounding box center [179, 109] width 19 height 19
click at [173, 166] on icon "button" at bounding box center [177, 173] width 19 height 19
click at [166, 231] on icon "button" at bounding box center [166, 235] width 14 height 14
click at [383, 227] on icon "button" at bounding box center [390, 234] width 19 height 19
click at [395, 175] on icon "button" at bounding box center [390, 173] width 19 height 19
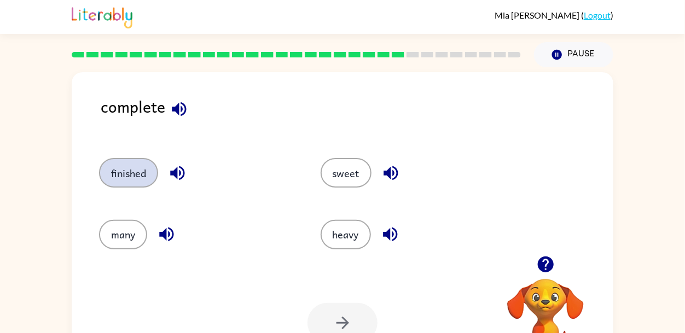
click at [153, 169] on button "finished" at bounding box center [128, 173] width 59 height 30
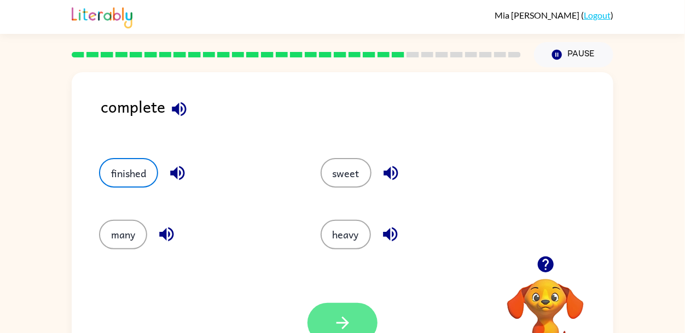
click at [331, 327] on button "button" at bounding box center [343, 323] width 70 height 40
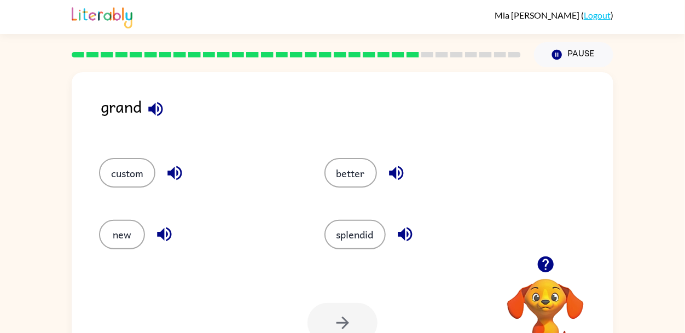
click at [331, 327] on div at bounding box center [343, 323] width 70 height 40
click at [160, 114] on icon "button" at bounding box center [155, 109] width 14 height 14
click at [176, 169] on icon "button" at bounding box center [174, 173] width 19 height 19
click at [164, 227] on icon "button" at bounding box center [164, 234] width 19 height 19
click at [402, 230] on icon "button" at bounding box center [405, 234] width 19 height 19
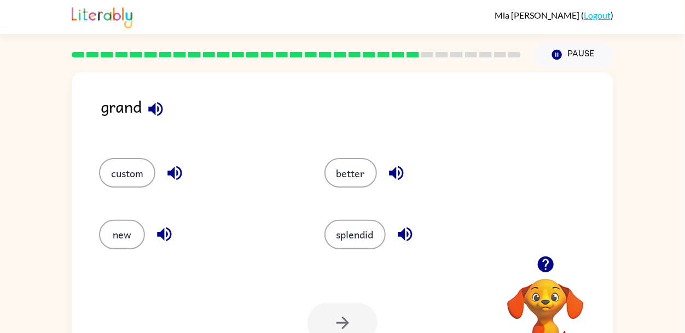
click at [398, 171] on icon "button" at bounding box center [396, 173] width 14 height 14
click at [147, 108] on icon "button" at bounding box center [155, 109] width 19 height 19
click at [158, 231] on icon "button" at bounding box center [164, 234] width 19 height 19
click at [176, 169] on icon "button" at bounding box center [174, 173] width 19 height 19
click at [177, 171] on icon "button" at bounding box center [174, 173] width 19 height 19
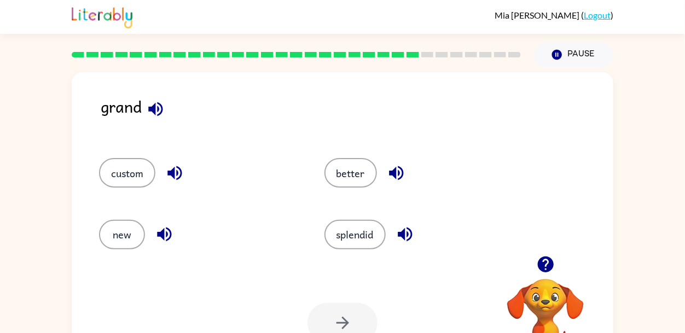
click at [171, 171] on icon "button" at bounding box center [174, 173] width 14 height 14
click at [163, 229] on icon "button" at bounding box center [164, 234] width 19 height 19
click at [404, 247] on button "button" at bounding box center [405, 235] width 28 height 28
click at [387, 174] on icon "button" at bounding box center [396, 173] width 19 height 19
click at [365, 173] on button "better" at bounding box center [351, 173] width 53 height 30
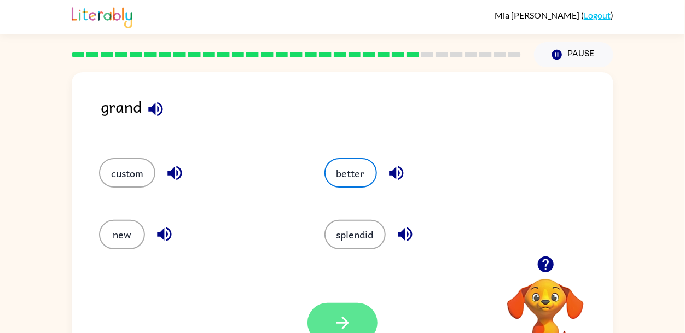
click at [332, 333] on button "button" at bounding box center [343, 323] width 70 height 40
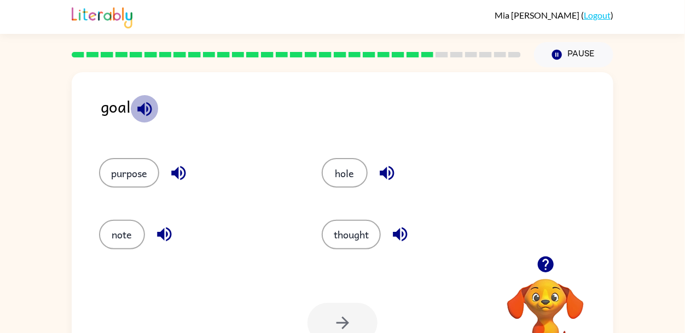
click at [153, 103] on icon "button" at bounding box center [144, 109] width 19 height 19
click at [175, 166] on icon "button" at bounding box center [178, 173] width 19 height 19
click at [159, 230] on icon "button" at bounding box center [164, 234] width 19 height 19
click at [393, 177] on icon "button" at bounding box center [387, 173] width 19 height 19
click at [407, 234] on icon "button" at bounding box center [400, 235] width 14 height 14
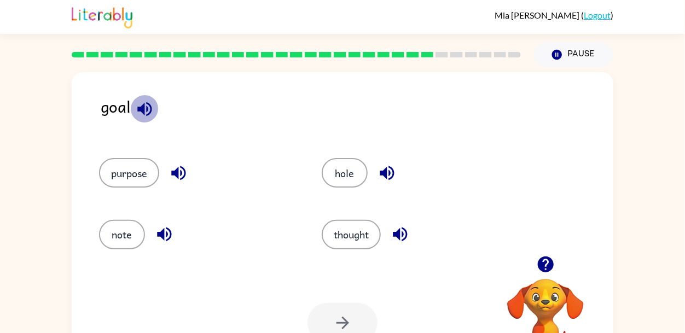
click at [151, 111] on icon "button" at bounding box center [144, 109] width 14 height 14
click at [400, 238] on icon "button" at bounding box center [400, 235] width 14 height 14
click at [381, 236] on button "thought" at bounding box center [351, 235] width 59 height 30
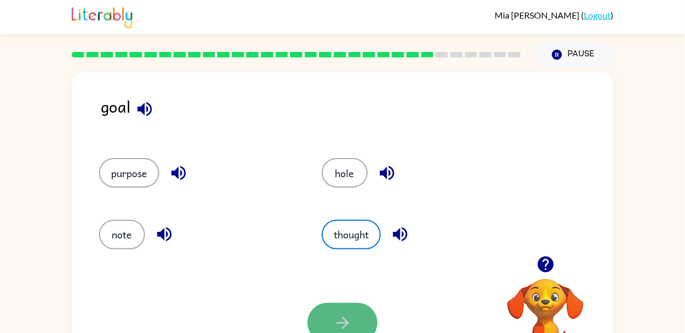
click at [365, 326] on button "button" at bounding box center [343, 323] width 70 height 40
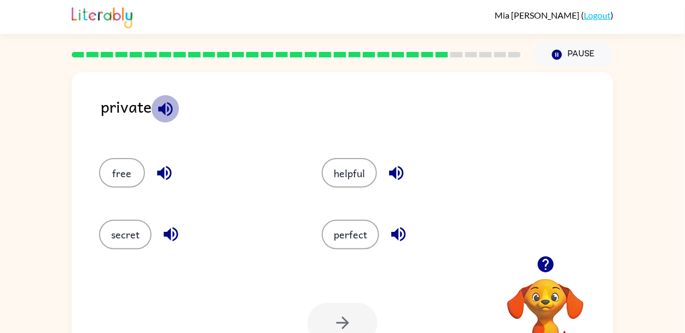
click at [161, 113] on icon "button" at bounding box center [165, 109] width 19 height 19
click at [160, 182] on icon "button" at bounding box center [164, 173] width 19 height 19
click at [174, 225] on icon "button" at bounding box center [170, 234] width 19 height 19
click at [404, 237] on icon "button" at bounding box center [398, 235] width 14 height 14
click at [389, 172] on icon "button" at bounding box center [396, 173] width 14 height 14
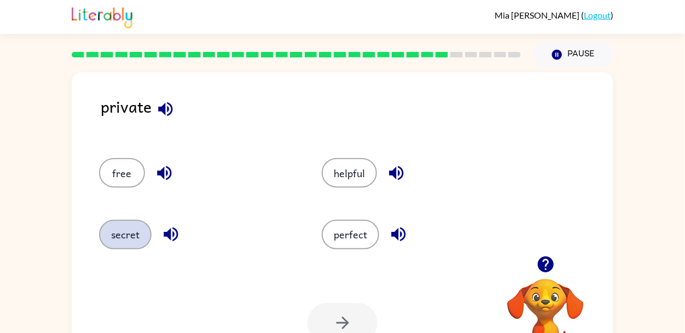
click at [132, 235] on button "secret" at bounding box center [125, 235] width 53 height 30
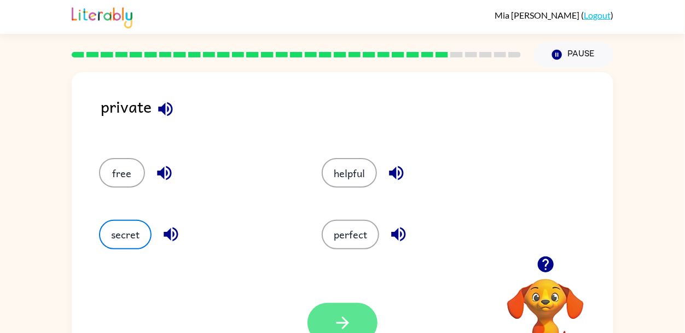
click at [360, 327] on button "button" at bounding box center [343, 323] width 70 height 40
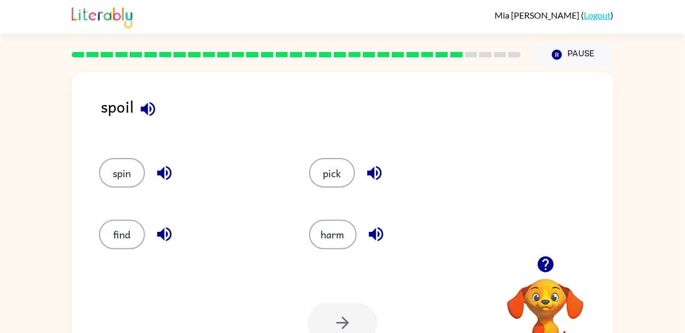
click at [157, 106] on icon "button" at bounding box center [147, 109] width 19 height 19
click at [165, 169] on icon "button" at bounding box center [164, 173] width 19 height 19
click at [164, 234] on icon "button" at bounding box center [164, 235] width 14 height 14
click at [371, 230] on icon "button" at bounding box center [376, 234] width 19 height 19
click at [366, 175] on icon "button" at bounding box center [374, 173] width 19 height 19
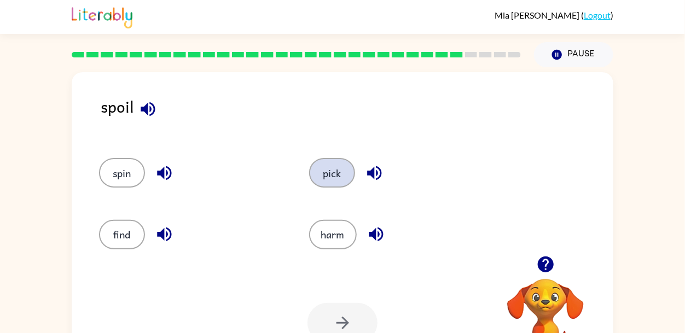
click at [350, 173] on button "pick" at bounding box center [332, 173] width 46 height 30
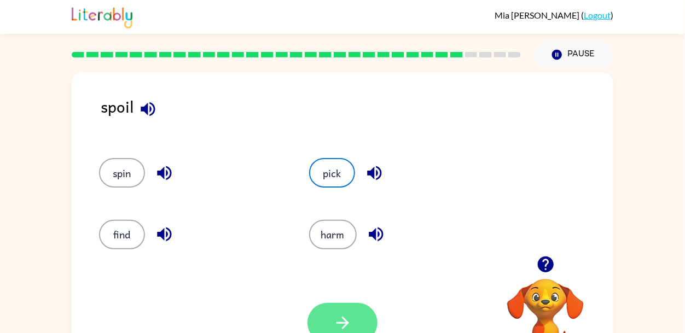
click at [364, 330] on button "button" at bounding box center [343, 323] width 70 height 40
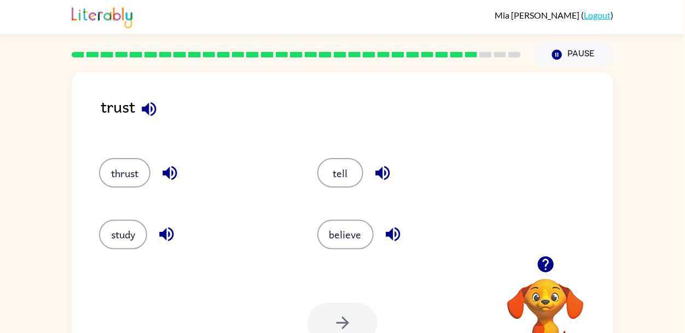
click at [149, 113] on icon "button" at bounding box center [149, 109] width 14 height 14
click at [170, 170] on icon "button" at bounding box center [170, 173] width 14 height 14
click at [154, 111] on icon "button" at bounding box center [149, 109] width 19 height 19
click at [171, 169] on icon "button" at bounding box center [169, 173] width 19 height 19
click at [169, 236] on icon "button" at bounding box center [166, 234] width 19 height 19
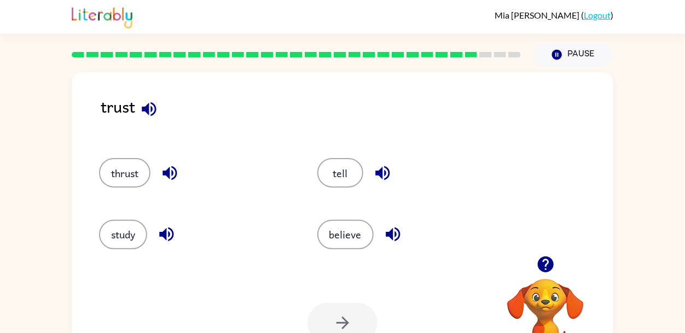
click at [396, 232] on icon "button" at bounding box center [393, 234] width 19 height 19
click at [374, 169] on icon "button" at bounding box center [382, 173] width 19 height 19
click at [392, 231] on icon "button" at bounding box center [393, 235] width 14 height 14
click at [360, 229] on button "believe" at bounding box center [345, 235] width 56 height 30
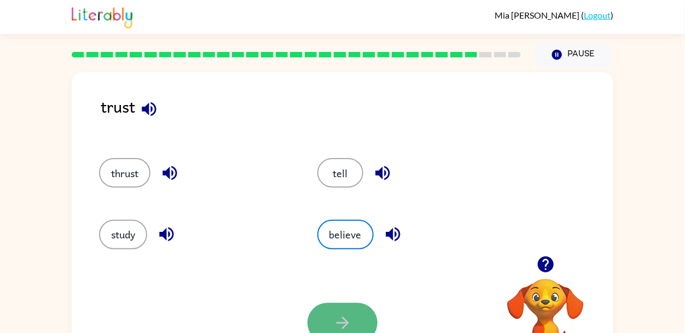
click at [358, 312] on button "button" at bounding box center [343, 323] width 70 height 40
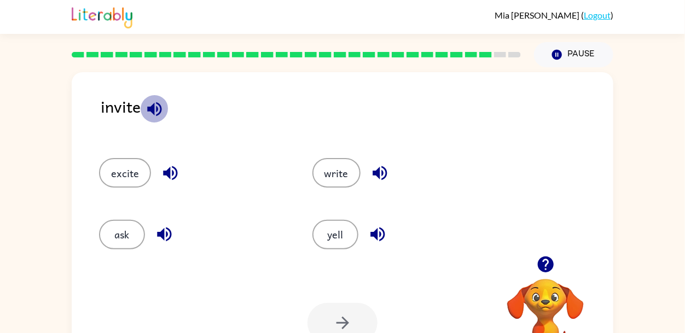
click at [156, 109] on icon "button" at bounding box center [154, 109] width 14 height 14
click at [166, 173] on icon "button" at bounding box center [170, 173] width 14 height 14
click at [164, 234] on icon "button" at bounding box center [164, 235] width 14 height 14
click at [374, 231] on icon "button" at bounding box center [377, 234] width 19 height 19
click at [378, 177] on icon "button" at bounding box center [380, 173] width 14 height 14
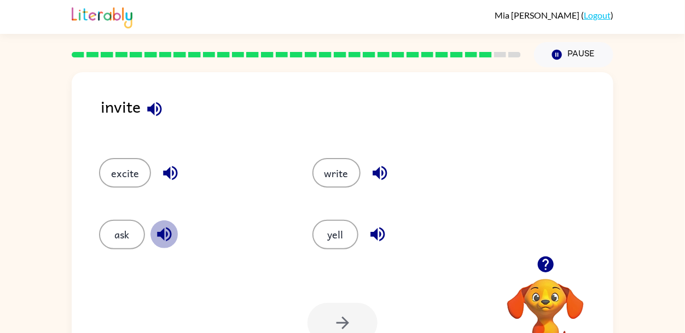
click at [163, 239] on icon "button" at bounding box center [164, 235] width 14 height 14
click at [103, 239] on button "ask" at bounding box center [122, 235] width 46 height 30
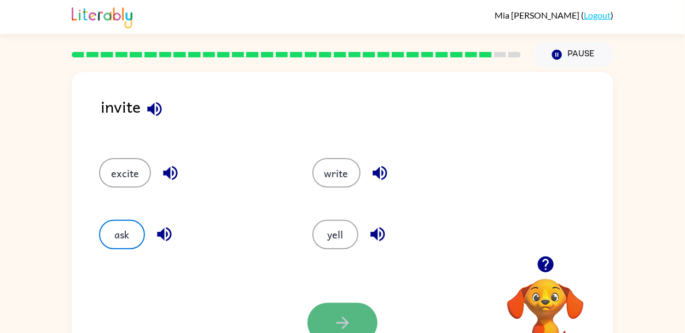
drag, startPoint x: 329, startPoint y: 321, endPoint x: 328, endPoint y: 316, distance: 5.5
click at [328, 316] on button "button" at bounding box center [343, 323] width 70 height 40
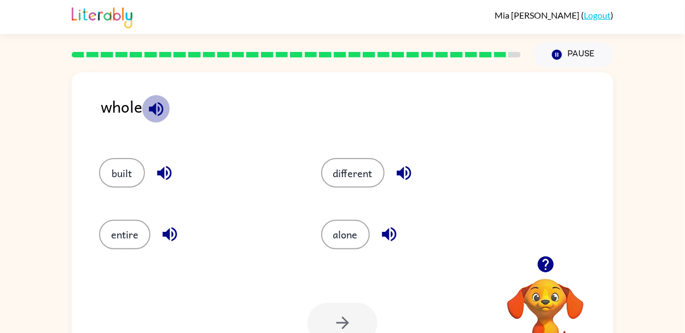
click at [158, 113] on icon "button" at bounding box center [156, 109] width 19 height 19
click at [160, 170] on icon "button" at bounding box center [164, 173] width 19 height 19
click at [176, 231] on icon "button" at bounding box center [170, 235] width 14 height 14
click at [380, 228] on icon "button" at bounding box center [389, 234] width 19 height 19
click at [385, 231] on icon "button" at bounding box center [389, 234] width 19 height 19
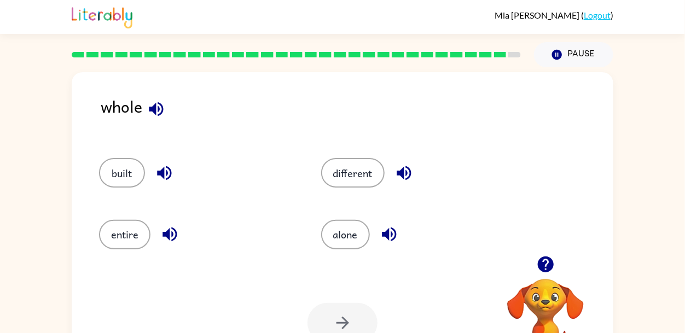
click at [403, 172] on icon "button" at bounding box center [404, 173] width 19 height 19
click at [154, 108] on icon "button" at bounding box center [156, 109] width 14 height 14
click at [167, 173] on icon "button" at bounding box center [164, 173] width 14 height 14
click at [167, 239] on icon "button" at bounding box center [170, 235] width 14 height 14
click at [143, 241] on button "entire" at bounding box center [124, 235] width 51 height 30
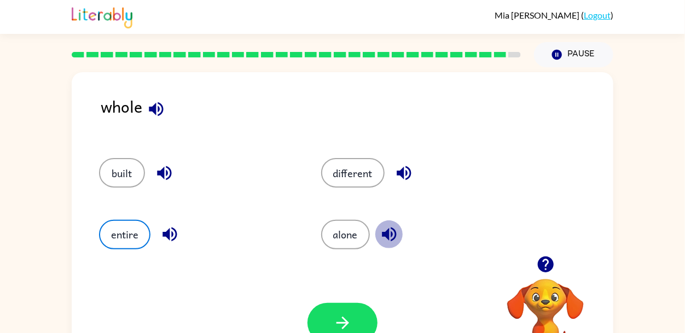
click at [386, 238] on icon "button" at bounding box center [389, 235] width 14 height 14
click at [398, 182] on icon "button" at bounding box center [404, 173] width 19 height 19
click at [345, 321] on icon "button" at bounding box center [342, 323] width 13 height 13
